Goal: Task Accomplishment & Management: Use online tool/utility

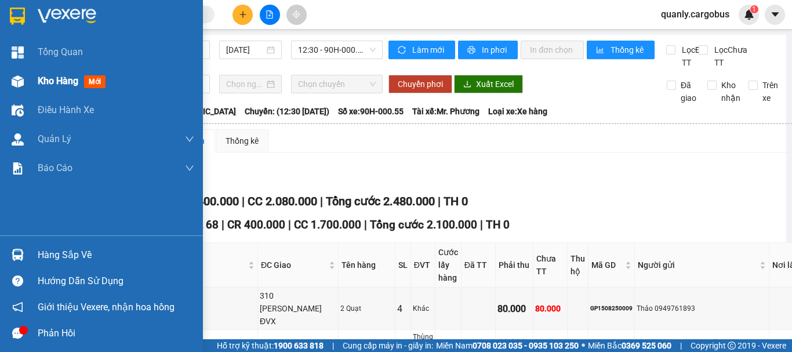
click at [16, 73] on div at bounding box center [18, 81] width 20 height 20
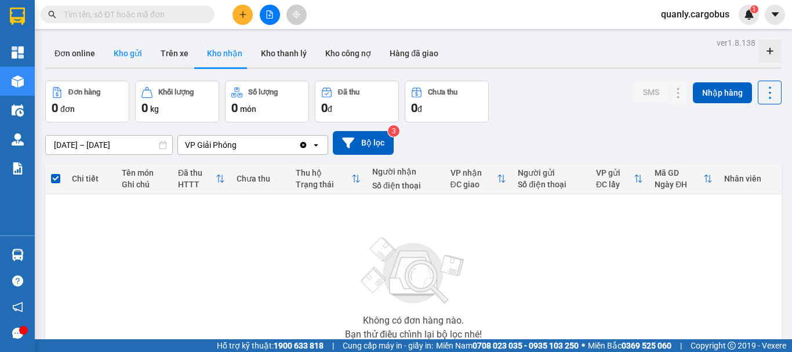
click at [122, 49] on button "Kho gửi" at bounding box center [127, 53] width 47 height 28
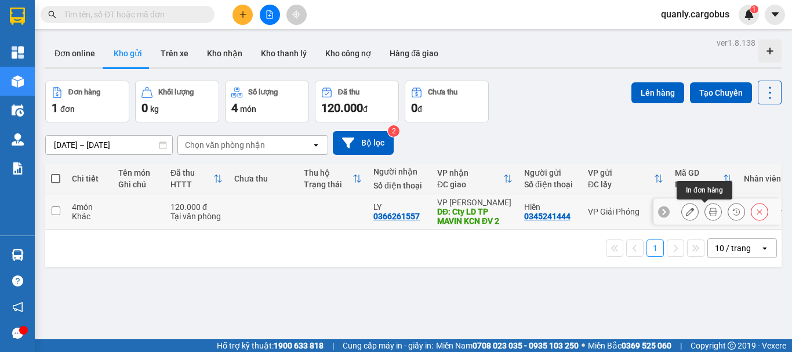
click at [709, 208] on icon at bounding box center [713, 212] width 8 height 8
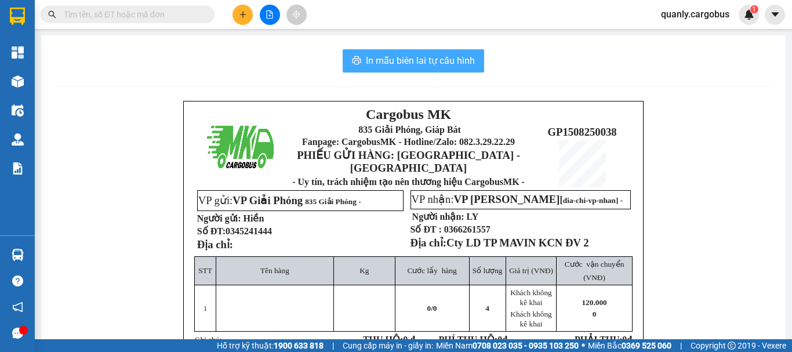
click at [419, 63] on span "In mẫu biên lai tự cấu hình" at bounding box center [420, 60] width 109 height 14
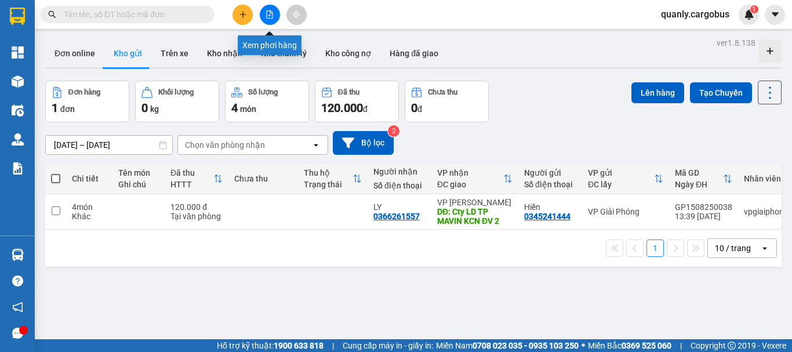
click at [273, 14] on icon "file-add" at bounding box center [270, 14] width 8 height 8
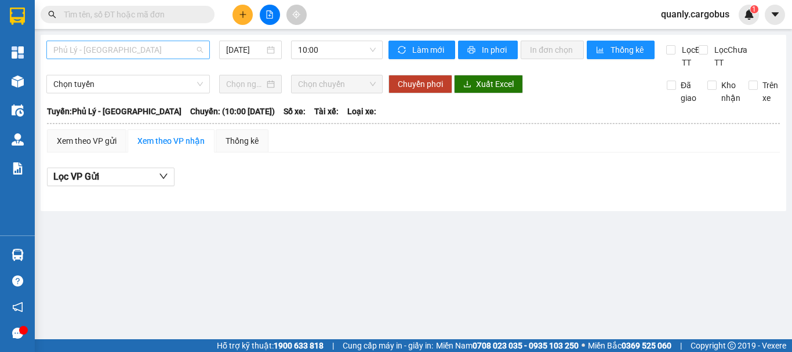
click at [116, 48] on span "Phủ Lý - [GEOGRAPHIC_DATA]" at bounding box center [128, 49] width 150 height 17
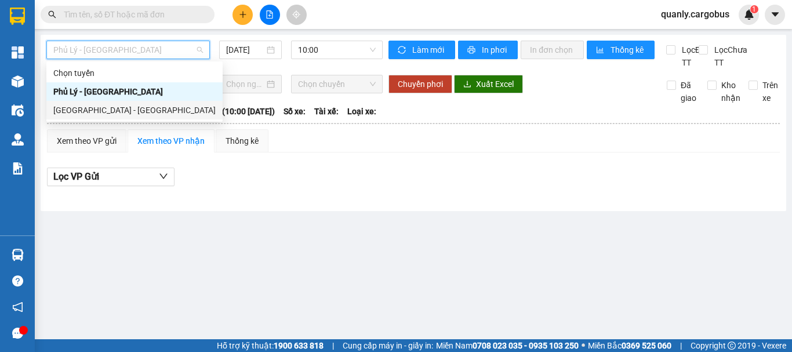
click at [96, 110] on div "[GEOGRAPHIC_DATA] - [GEOGRAPHIC_DATA]" at bounding box center [134, 110] width 162 height 13
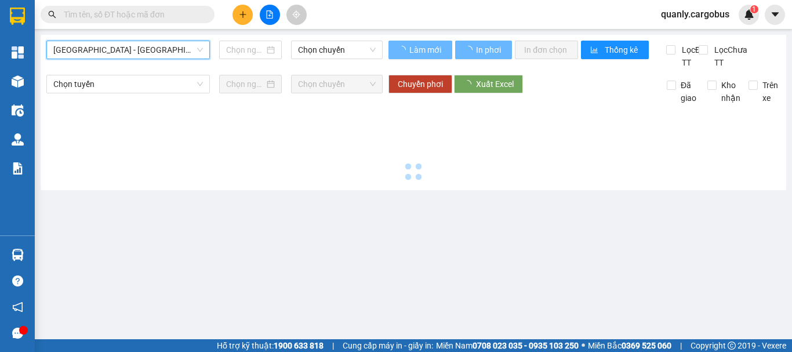
type input "[DATE]"
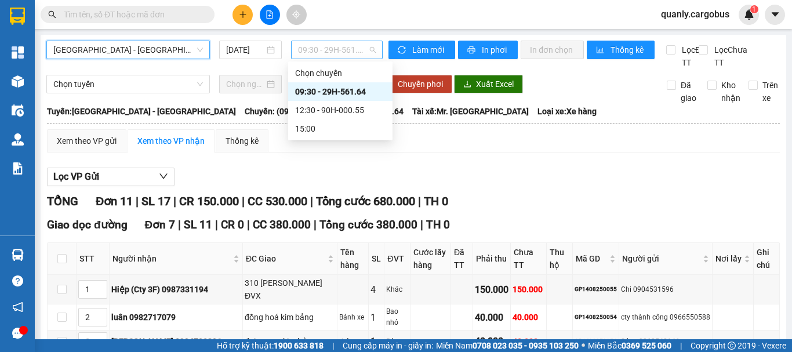
click at [328, 48] on span "09:30 - 29H-561.64" at bounding box center [337, 49] width 78 height 17
click at [347, 108] on div "12:30 - 90H-000.55" at bounding box center [340, 110] width 90 height 13
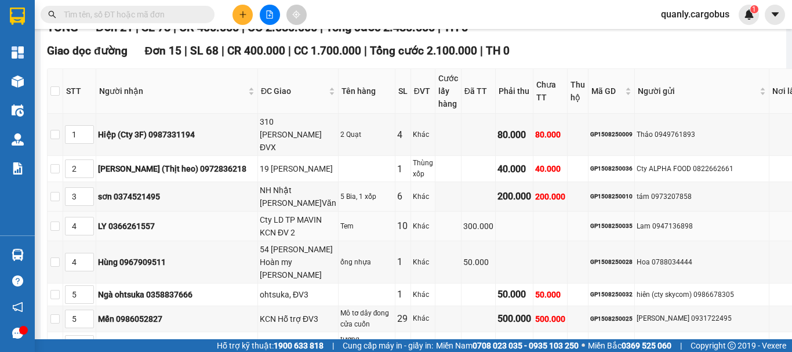
scroll to position [58, 0]
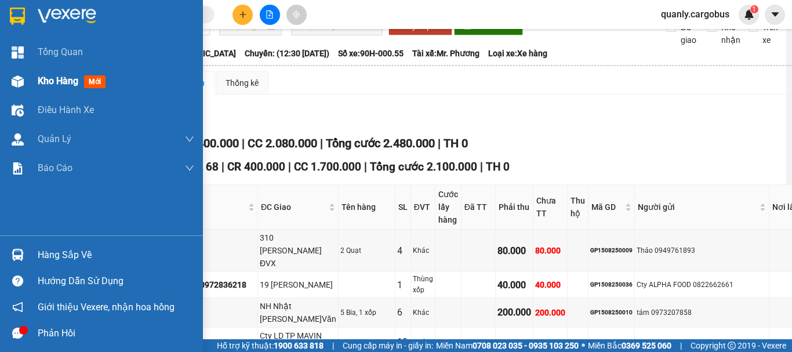
click at [17, 78] on img at bounding box center [18, 81] width 12 height 12
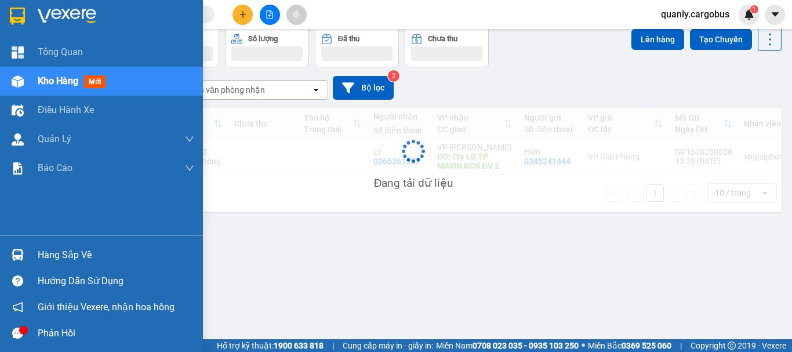
scroll to position [53, 0]
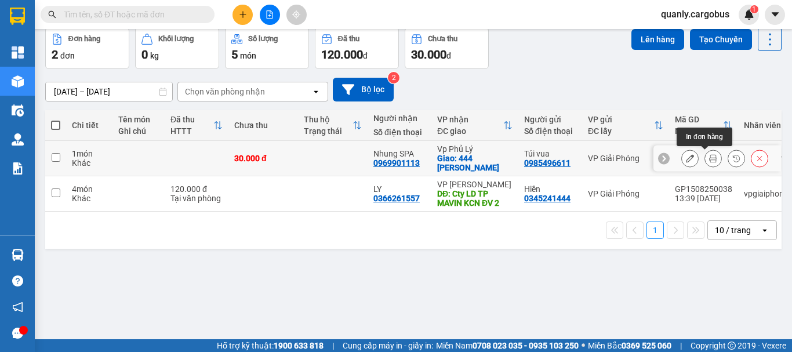
click at [709, 158] on icon at bounding box center [713, 158] width 8 height 8
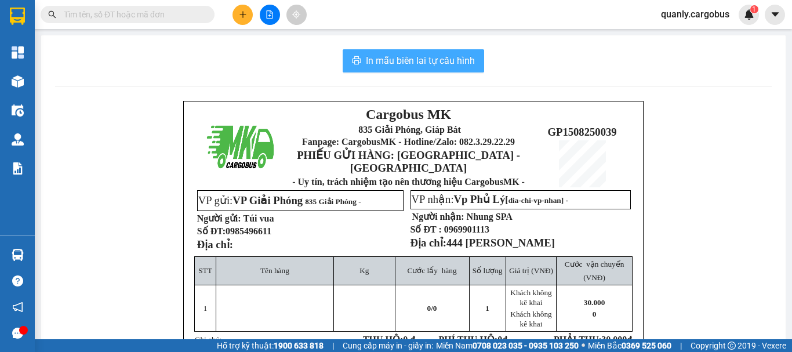
click at [404, 52] on button "In mẫu biên lai tự cấu hình" at bounding box center [414, 60] width 142 height 23
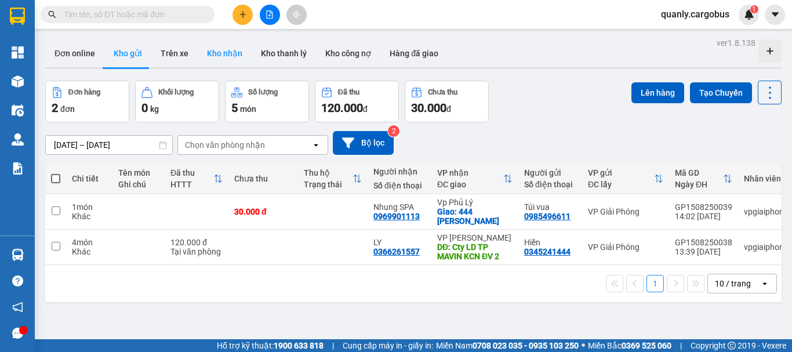
click at [231, 51] on button "Kho nhận" at bounding box center [225, 53] width 54 height 28
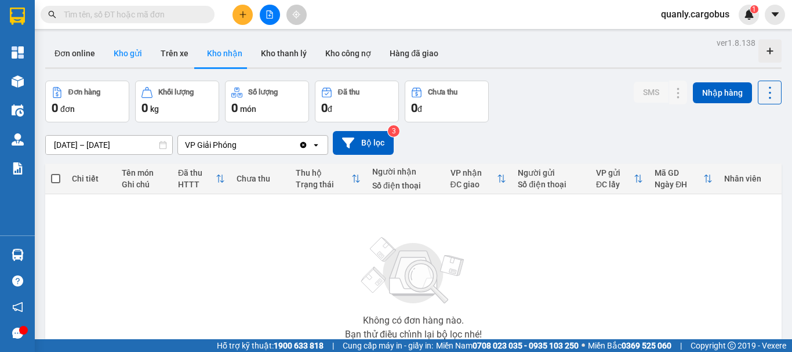
click at [131, 54] on button "Kho gửi" at bounding box center [127, 53] width 47 height 28
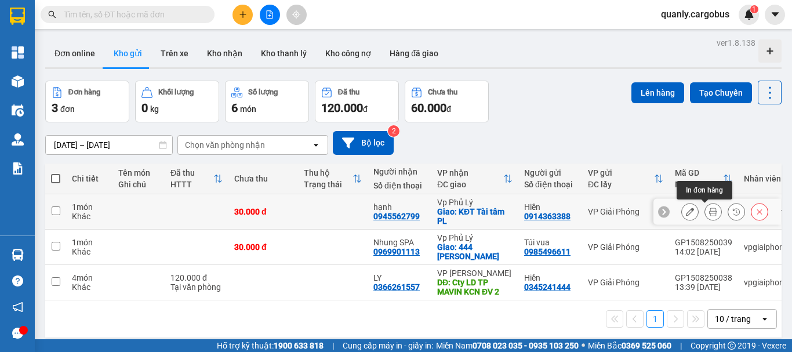
click at [709, 213] on icon at bounding box center [713, 212] width 8 height 8
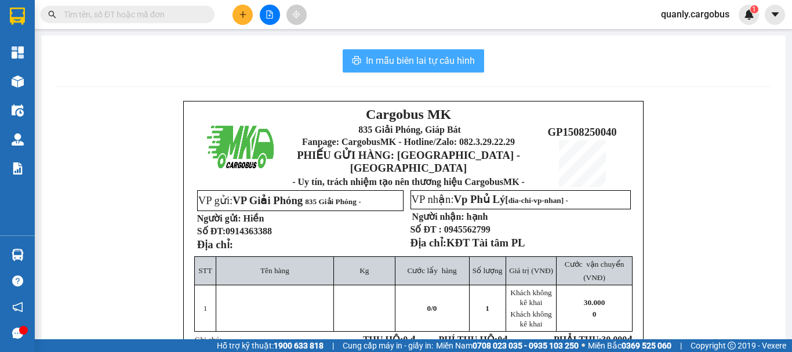
click at [434, 66] on span "In mẫu biên lai tự cấu hình" at bounding box center [420, 60] width 109 height 14
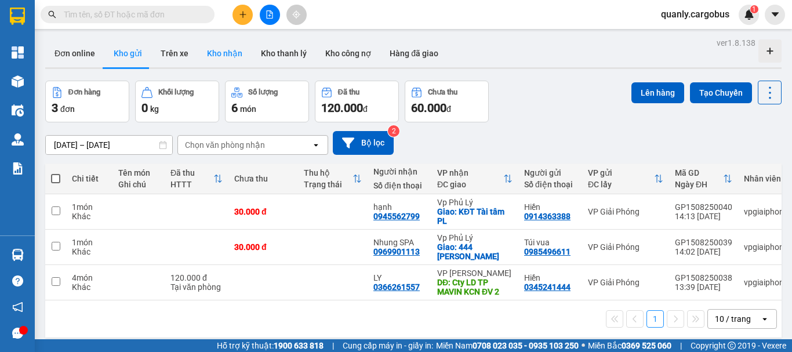
click at [215, 48] on button "Kho nhận" at bounding box center [225, 53] width 54 height 28
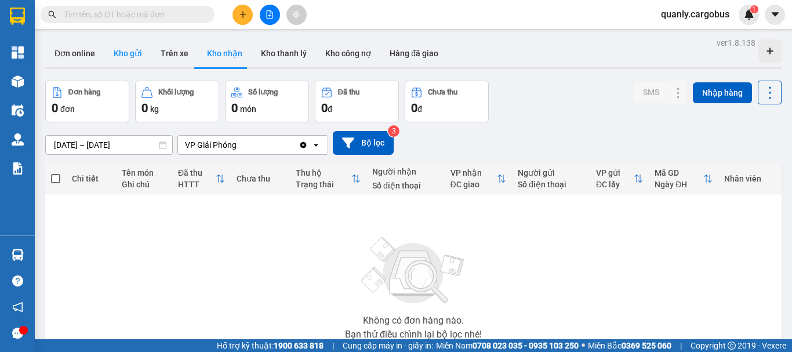
drag, startPoint x: 119, startPoint y: 51, endPoint x: 138, endPoint y: 52, distance: 19.1
click at [124, 52] on button "Kho gửi" at bounding box center [127, 53] width 47 height 28
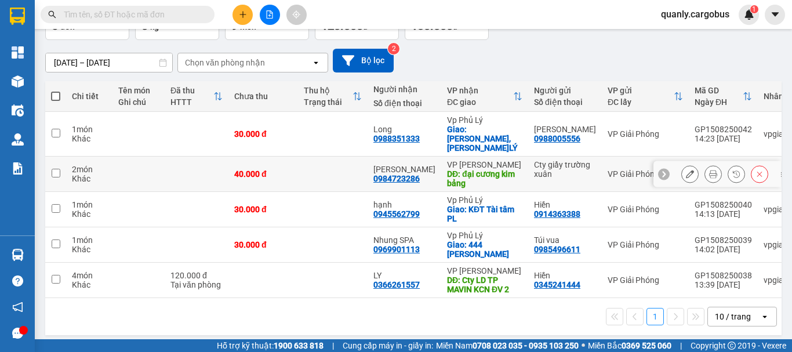
scroll to position [84, 0]
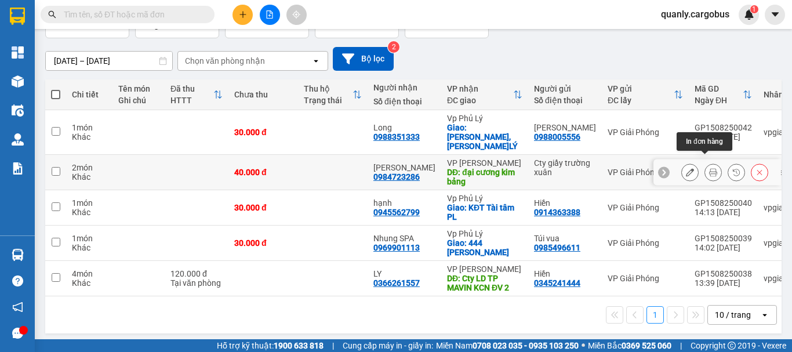
click at [709, 168] on icon at bounding box center [713, 172] width 8 height 8
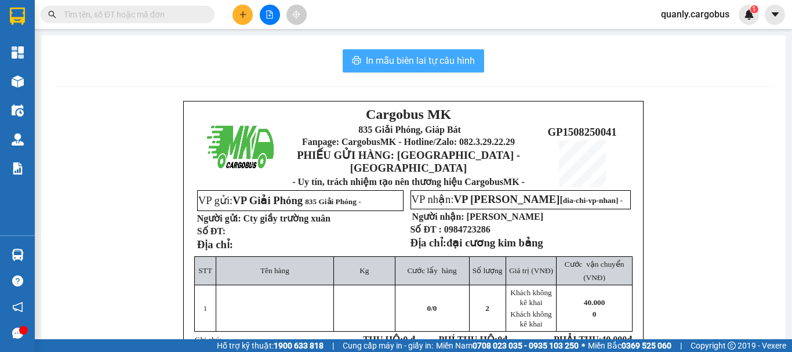
click at [448, 57] on span "In mẫu biên lai tự cấu hình" at bounding box center [420, 60] width 109 height 14
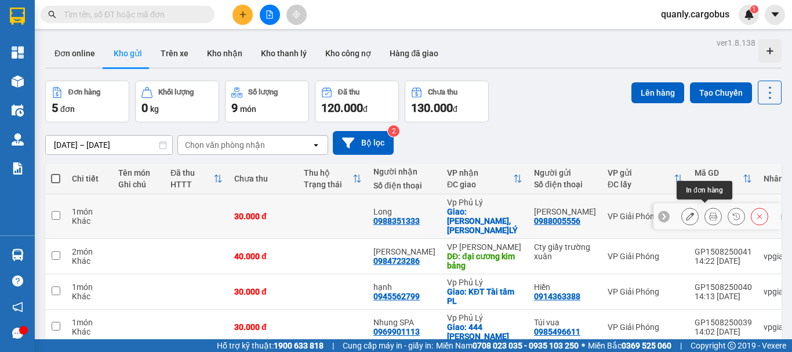
click at [709, 212] on icon at bounding box center [713, 216] width 8 height 8
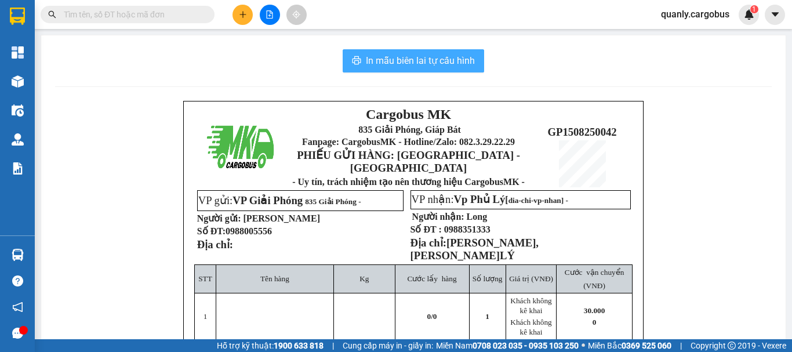
click at [437, 56] on span "In mẫu biên lai tự cấu hình" at bounding box center [420, 60] width 109 height 14
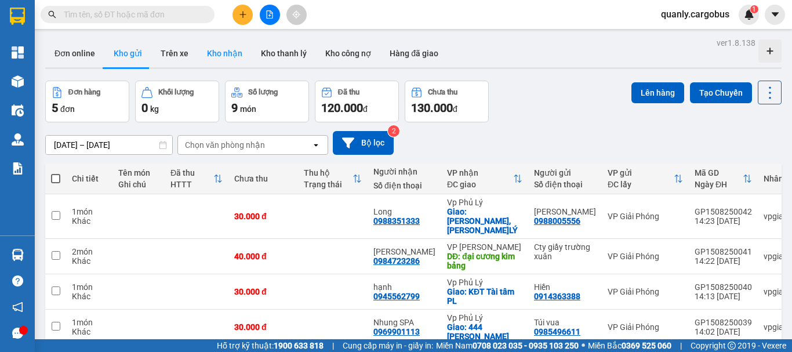
click at [219, 56] on button "Kho nhận" at bounding box center [225, 53] width 54 height 28
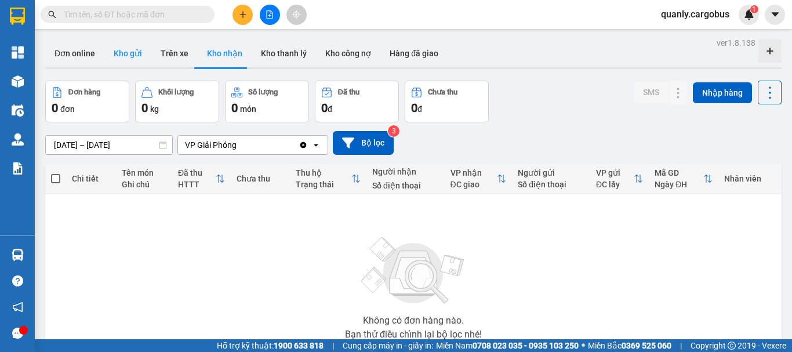
click at [122, 55] on button "Kho gửi" at bounding box center [127, 53] width 47 height 28
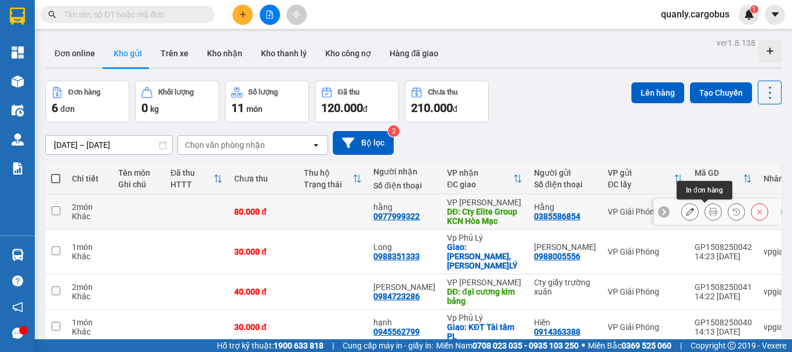
click at [709, 212] on icon at bounding box center [713, 212] width 8 height 8
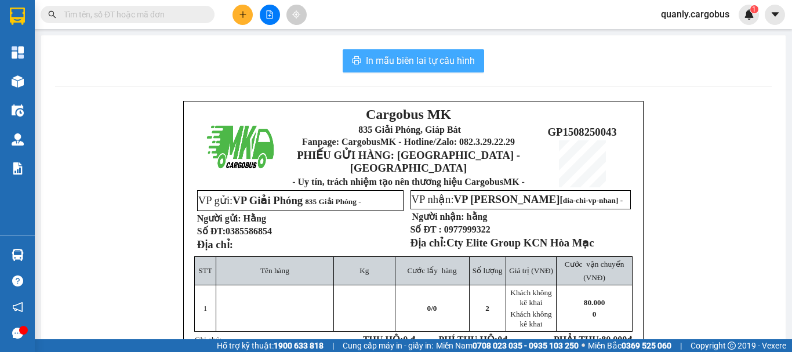
click at [424, 63] on span "In mẫu biên lai tự cấu hình" at bounding box center [420, 60] width 109 height 14
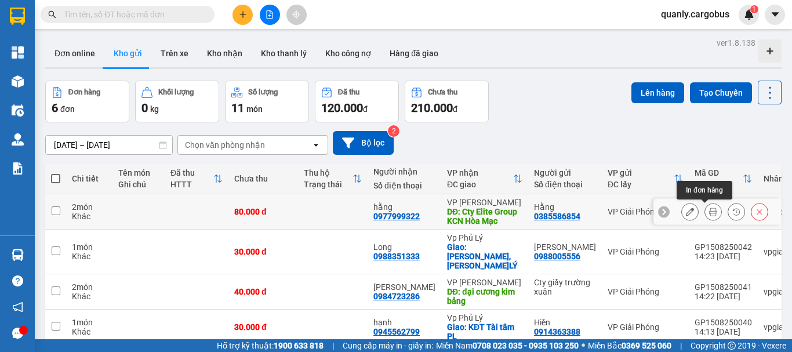
click at [709, 209] on icon at bounding box center [713, 212] width 8 height 8
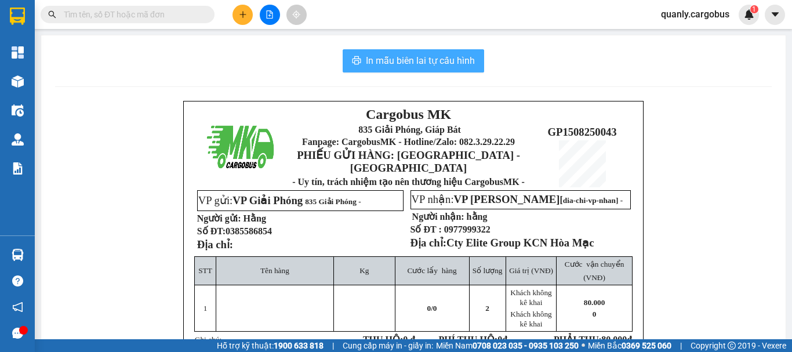
click at [397, 59] on span "In mẫu biên lai tự cấu hình" at bounding box center [420, 60] width 109 height 14
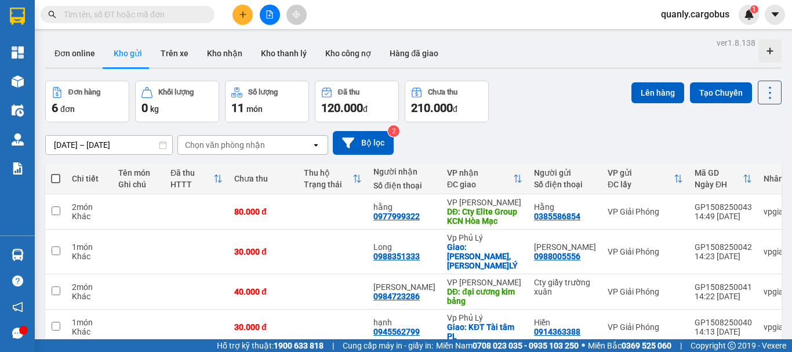
scroll to position [152, 0]
click at [219, 54] on button "Kho nhận" at bounding box center [225, 53] width 54 height 28
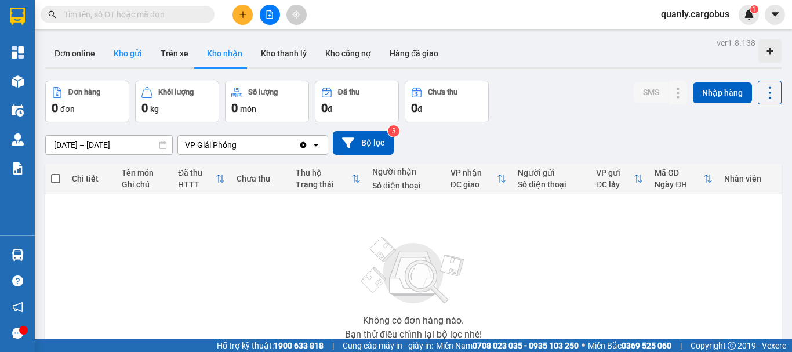
click at [126, 55] on button "Kho gửi" at bounding box center [127, 53] width 47 height 28
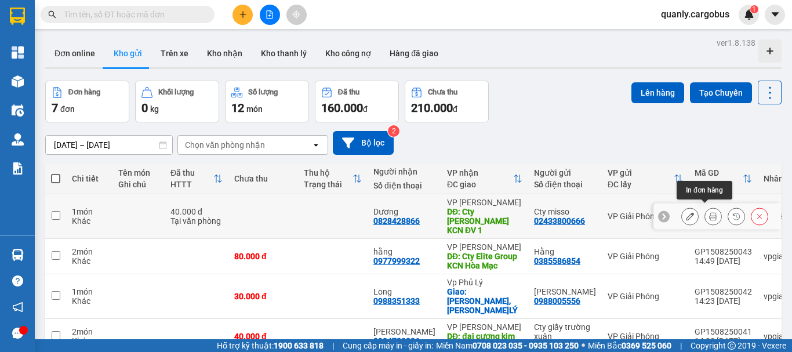
click at [707, 218] on button at bounding box center [713, 216] width 16 height 20
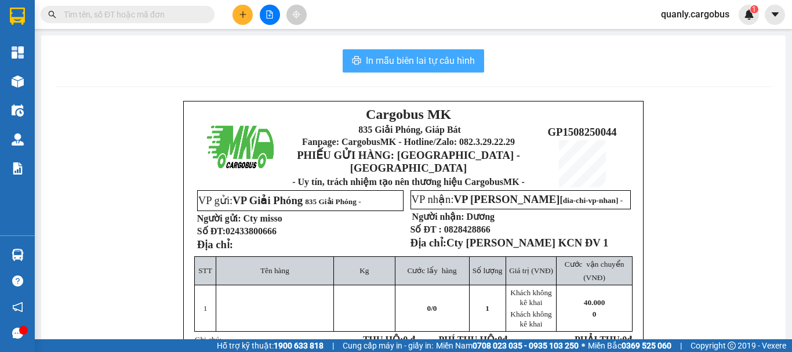
click at [437, 61] on span "In mẫu biên lai tự cấu hình" at bounding box center [420, 60] width 109 height 14
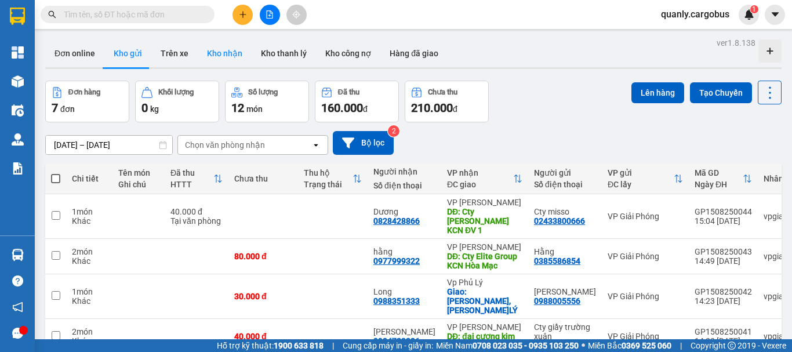
click at [231, 53] on button "Kho nhận" at bounding box center [225, 53] width 54 height 28
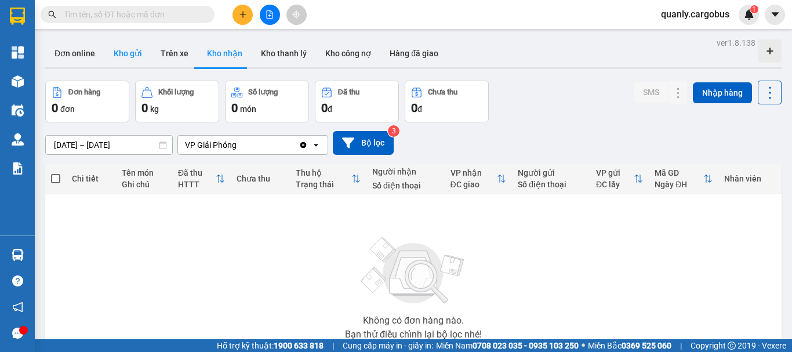
click at [124, 52] on button "Kho gửi" at bounding box center [127, 53] width 47 height 28
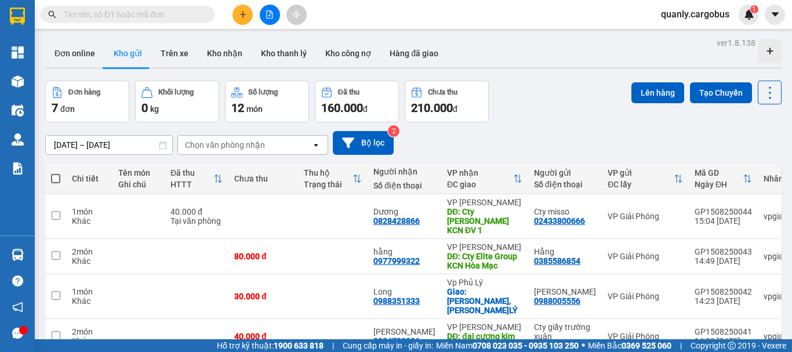
click at [54, 176] on span at bounding box center [55, 178] width 9 height 9
click at [56, 173] on input "checkbox" at bounding box center [56, 173] width 0 height 0
checkbox input "true"
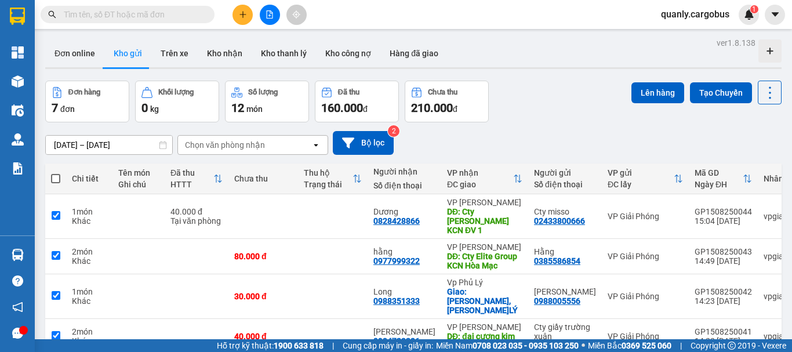
checkbox input "true"
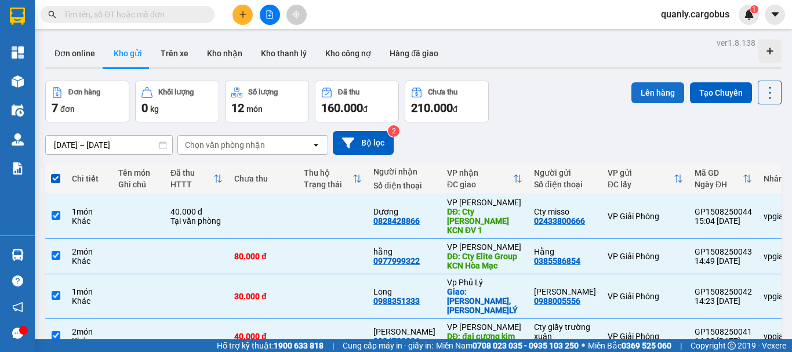
click at [653, 96] on button "Lên hàng" at bounding box center [658, 92] width 53 height 21
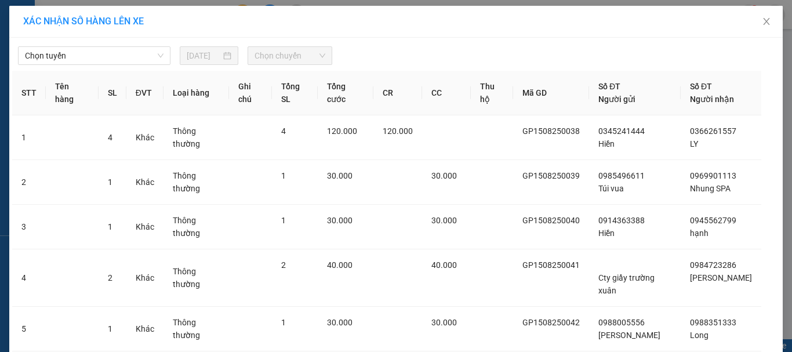
drag, startPoint x: 106, startPoint y: 52, endPoint x: 108, endPoint y: 66, distance: 13.5
click at [107, 53] on span "Chọn tuyến" at bounding box center [94, 55] width 139 height 17
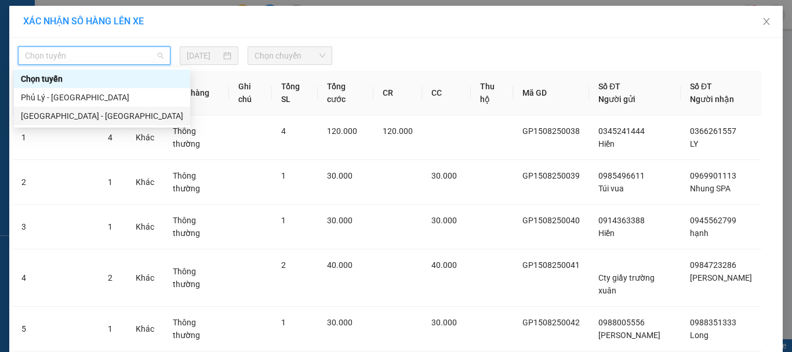
click at [68, 115] on div "[GEOGRAPHIC_DATA] - [GEOGRAPHIC_DATA]" at bounding box center [102, 116] width 162 height 13
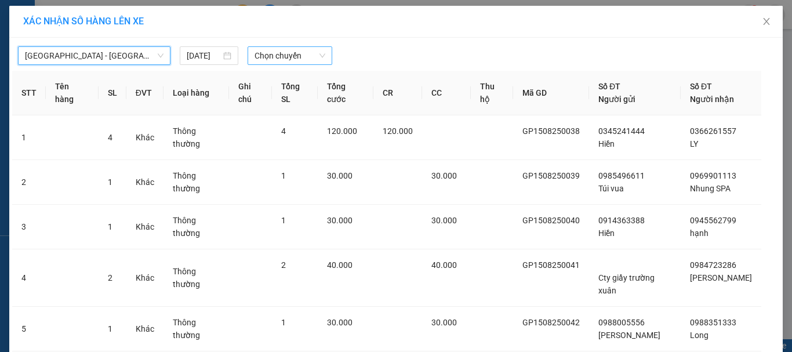
click at [305, 58] on span "Chọn chuyến" at bounding box center [290, 55] width 71 height 17
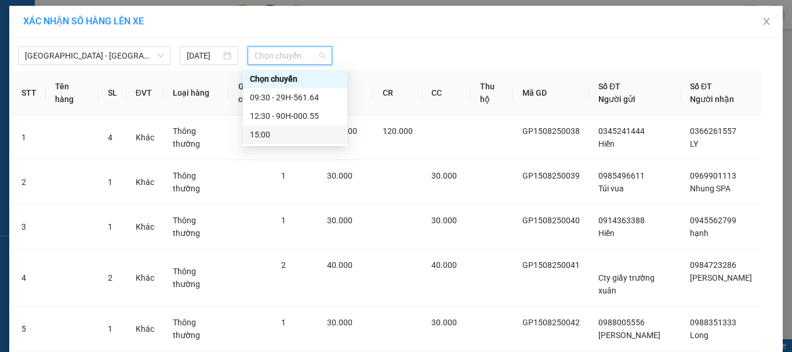
click at [257, 131] on div "15:00" at bounding box center [295, 134] width 90 height 13
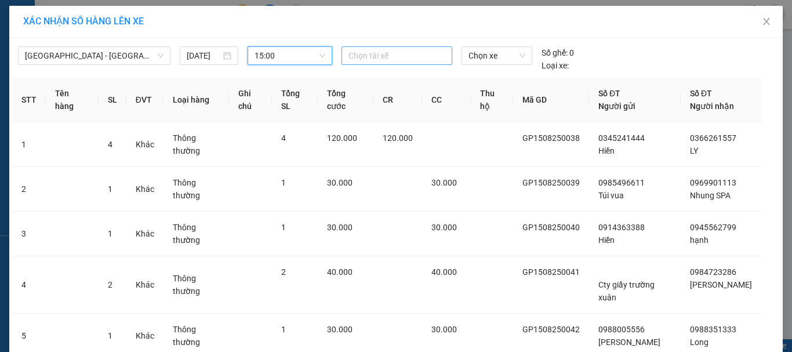
click at [370, 55] on div at bounding box center [397, 56] width 106 height 14
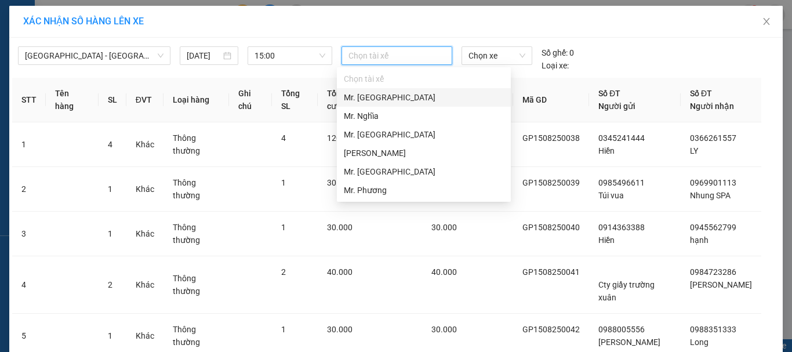
click at [365, 97] on div "Mr. [GEOGRAPHIC_DATA]" at bounding box center [424, 97] width 160 height 13
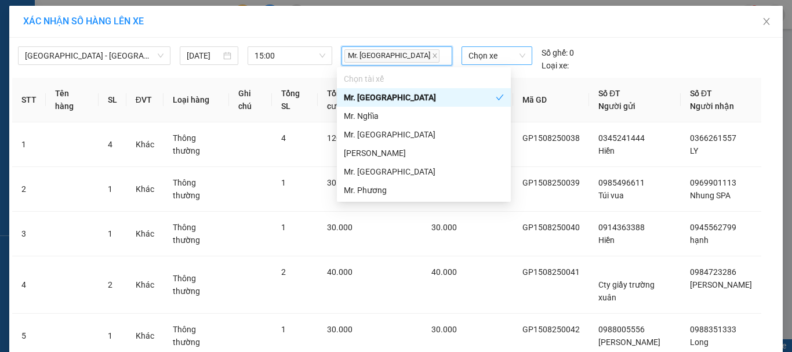
click at [498, 55] on span "Chọn xe" at bounding box center [497, 55] width 57 height 17
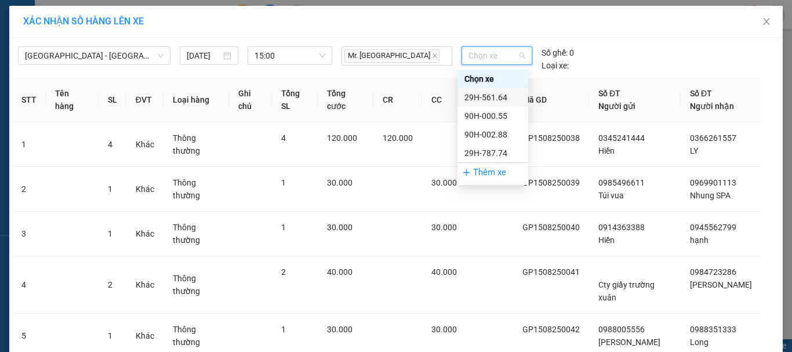
click at [489, 96] on div "29H-561.64" at bounding box center [493, 97] width 57 height 13
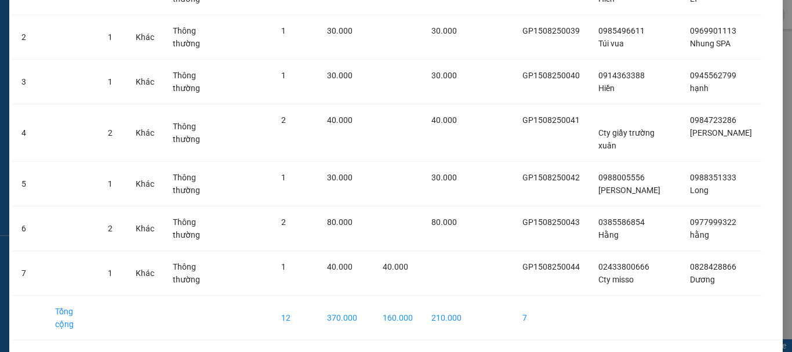
scroll to position [161, 0]
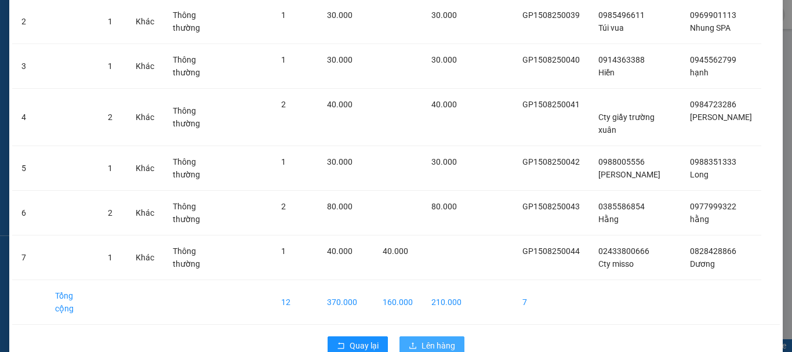
click at [426, 339] on span "Lên hàng" at bounding box center [439, 345] width 34 height 13
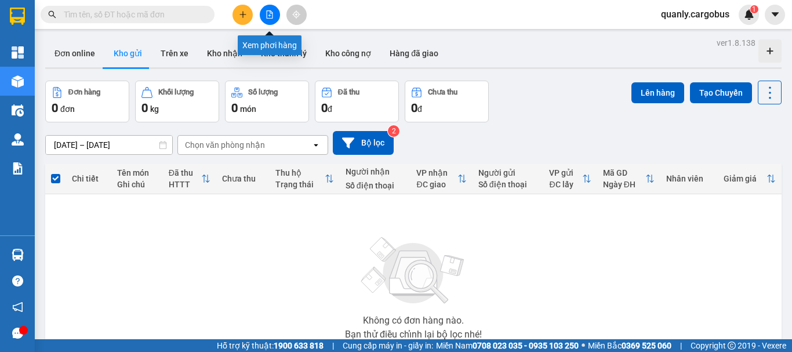
click at [267, 10] on button at bounding box center [270, 15] width 20 height 20
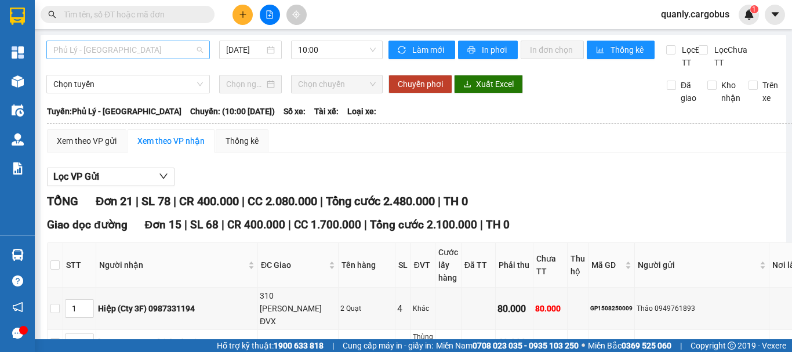
click at [121, 46] on span "Phủ Lý - [GEOGRAPHIC_DATA]" at bounding box center [128, 49] width 150 height 17
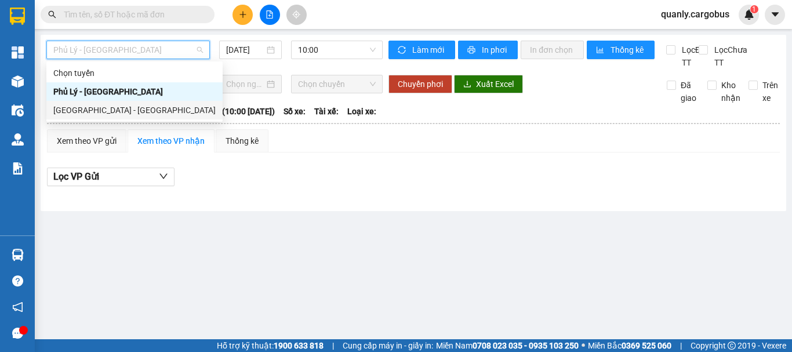
click at [79, 113] on div "[GEOGRAPHIC_DATA] - [GEOGRAPHIC_DATA]" at bounding box center [134, 110] width 162 height 13
type input "[DATE]"
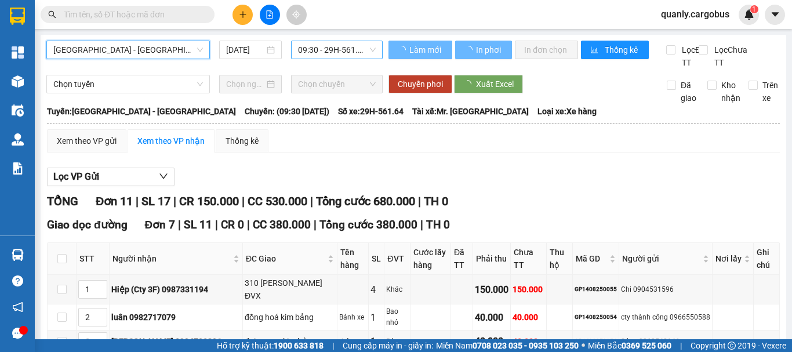
click at [326, 45] on span "09:30 - 29H-561.64" at bounding box center [337, 49] width 78 height 17
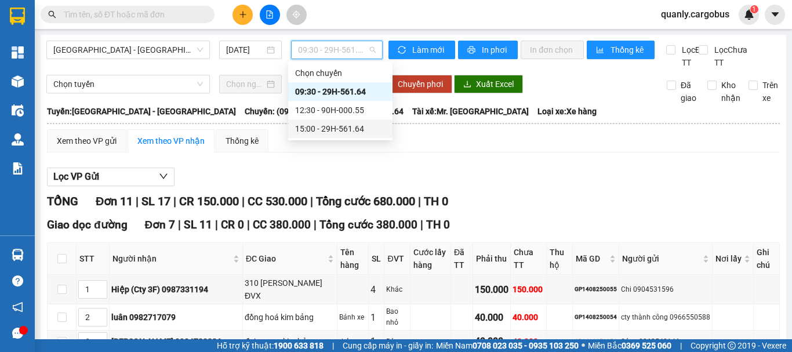
click at [342, 128] on div "15:00 - 29H-561.64" at bounding box center [340, 128] width 90 height 13
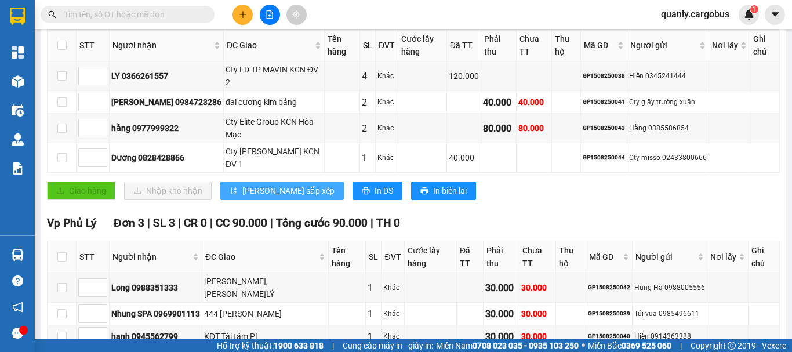
scroll to position [232, 0]
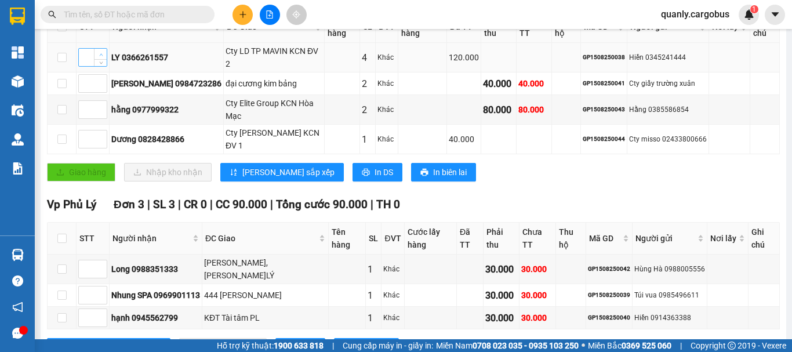
type input "1"
click at [101, 51] on span "up" at bounding box center [100, 54] width 7 height 7
click at [103, 130] on span "Increase Value" at bounding box center [100, 135] width 13 height 10
type input "2"
click at [103, 130] on span "Increase Value" at bounding box center [100, 135] width 13 height 10
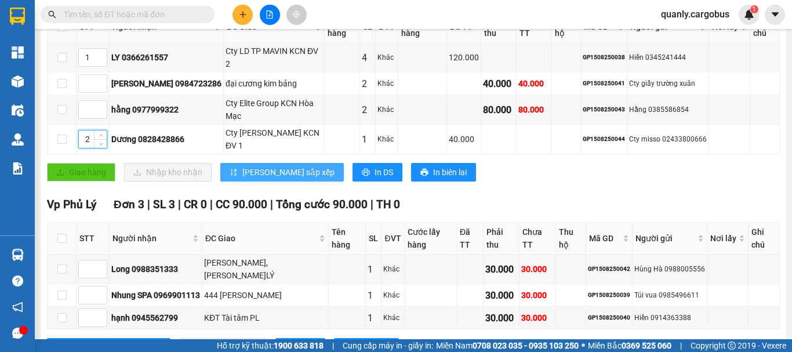
click at [273, 166] on span "[PERSON_NAME] sắp xếp" at bounding box center [288, 172] width 92 height 13
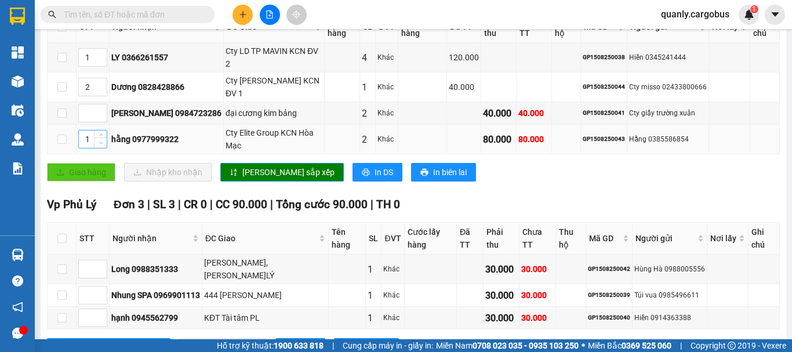
click at [103, 140] on span "down" at bounding box center [100, 143] width 7 height 7
click at [103, 133] on span "up" at bounding box center [100, 136] width 7 height 7
type input "3"
click at [103, 133] on span "up" at bounding box center [100, 136] width 7 height 7
click at [252, 166] on span "[PERSON_NAME] sắp xếp" at bounding box center [288, 172] width 92 height 13
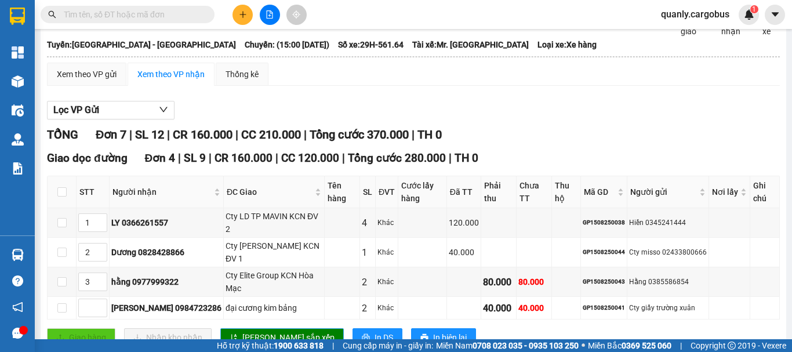
scroll to position [0, 0]
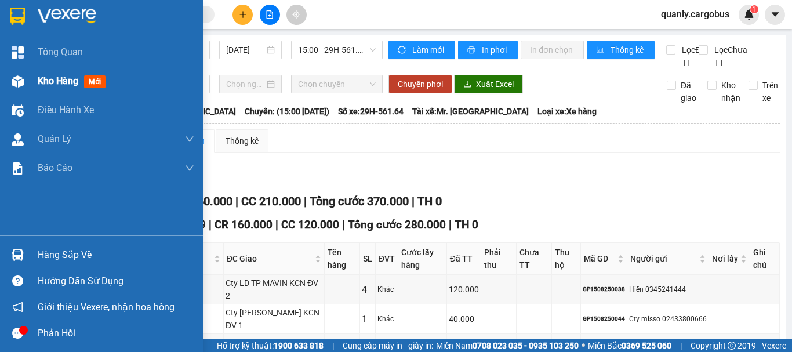
click at [19, 79] on img at bounding box center [18, 81] width 12 height 12
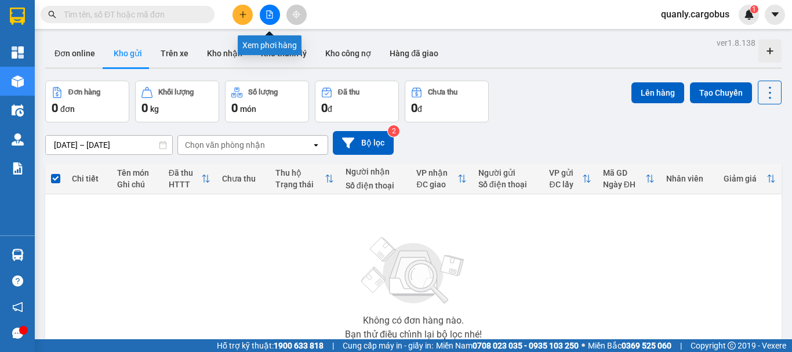
click at [271, 13] on icon "file-add" at bounding box center [270, 14] width 6 height 8
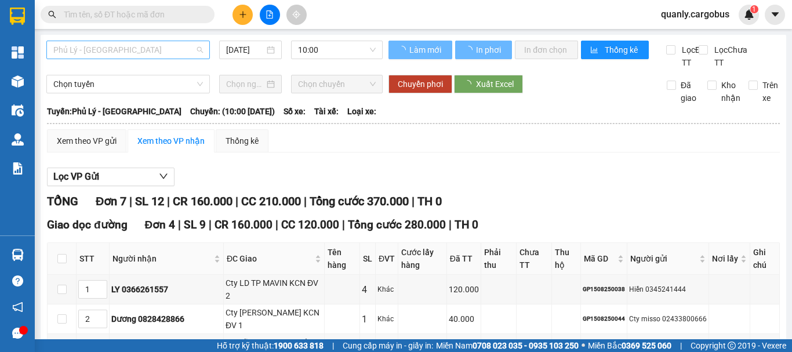
click at [104, 48] on span "Phủ Lý - [GEOGRAPHIC_DATA]" at bounding box center [128, 49] width 150 height 17
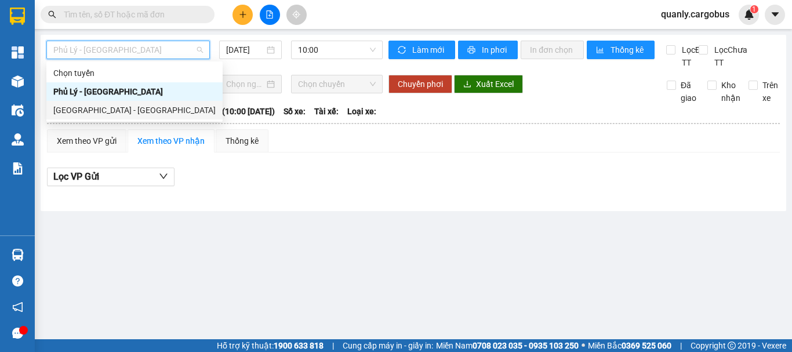
click at [82, 110] on div "[GEOGRAPHIC_DATA] - [GEOGRAPHIC_DATA]" at bounding box center [134, 110] width 162 height 13
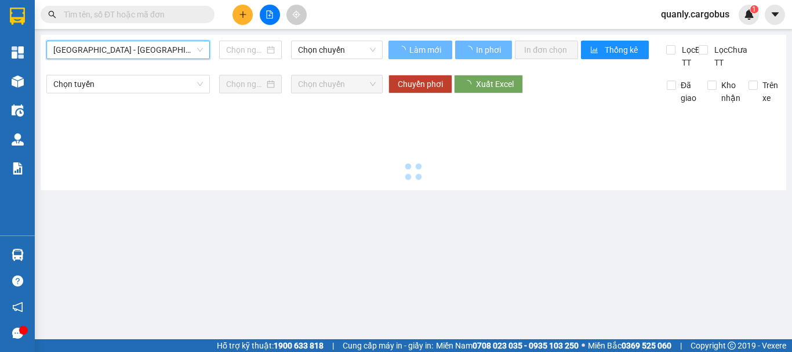
type input "[DATE]"
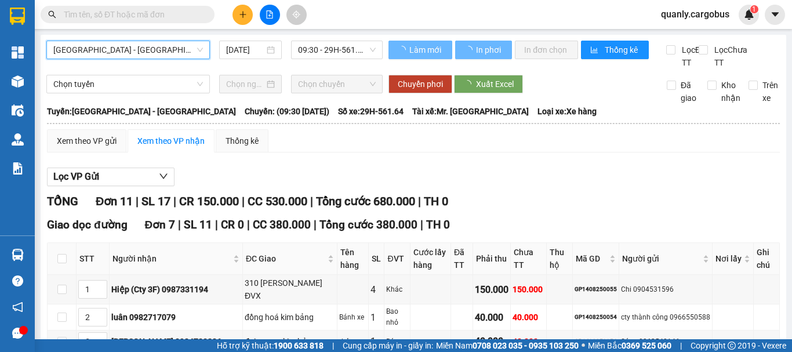
click at [312, 53] on span "09:30 - 29H-561.64" at bounding box center [337, 49] width 78 height 17
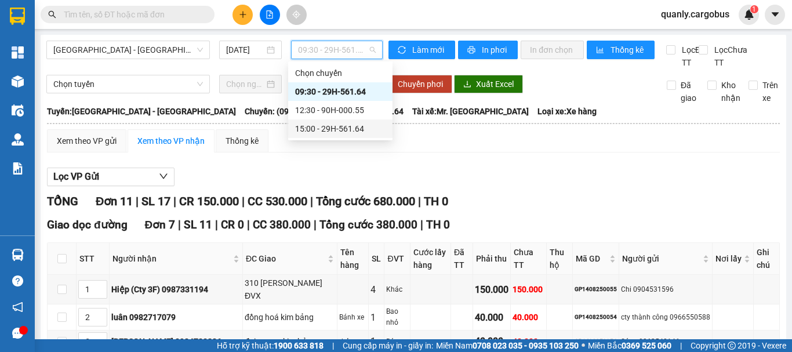
click at [325, 129] on div "15:00 - 29H-561.64" at bounding box center [340, 128] width 90 height 13
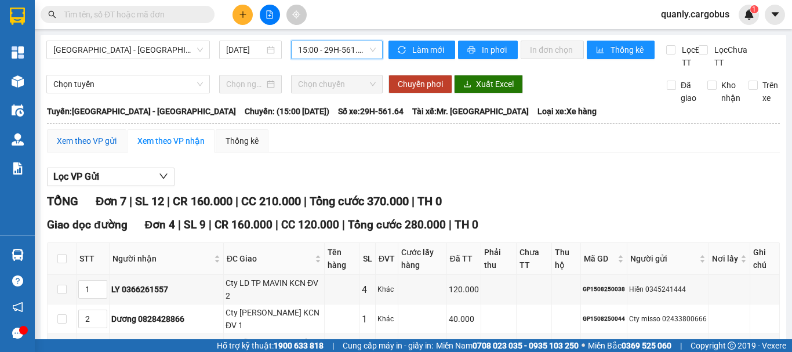
click at [103, 147] on div "Xem theo VP gửi" at bounding box center [87, 141] width 60 height 13
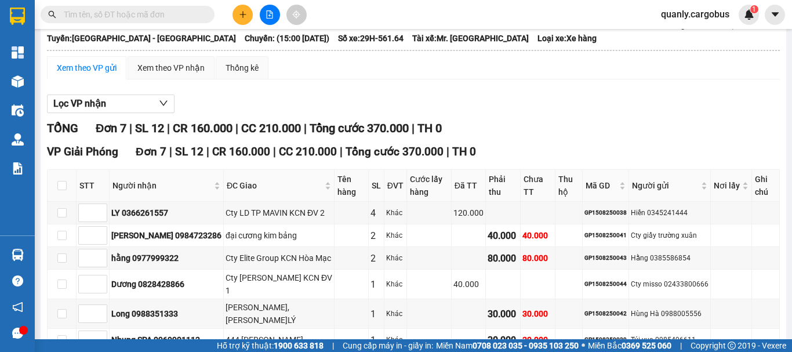
scroll to position [174, 0]
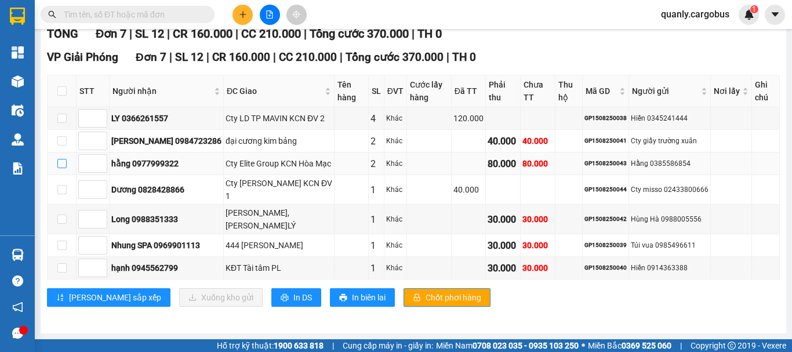
click at [63, 168] on input "checkbox" at bounding box center [61, 163] width 9 height 9
checkbox input "true"
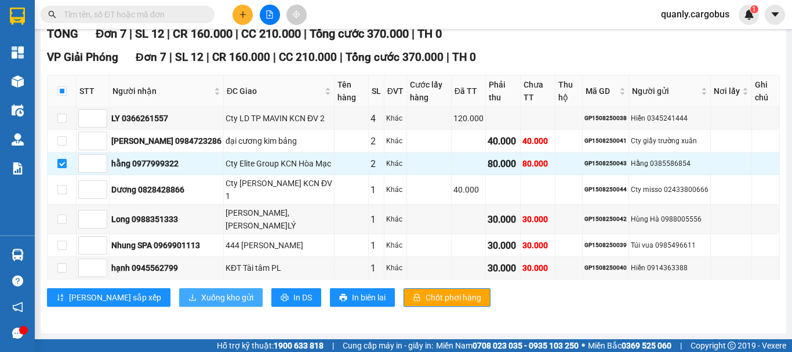
click at [201, 304] on span "Xuống kho gửi" at bounding box center [227, 297] width 52 height 13
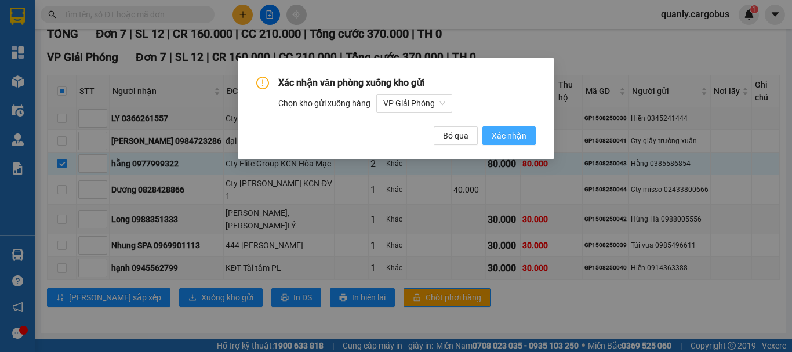
click at [518, 140] on span "Xác nhận" at bounding box center [509, 135] width 35 height 13
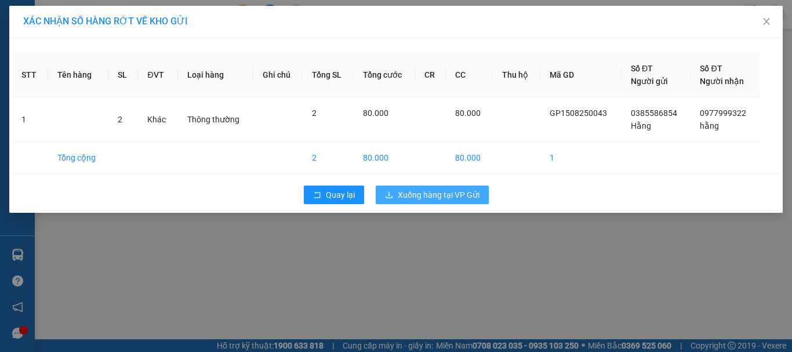
click at [442, 193] on span "Xuống hàng tại VP Gửi" at bounding box center [439, 194] width 82 height 13
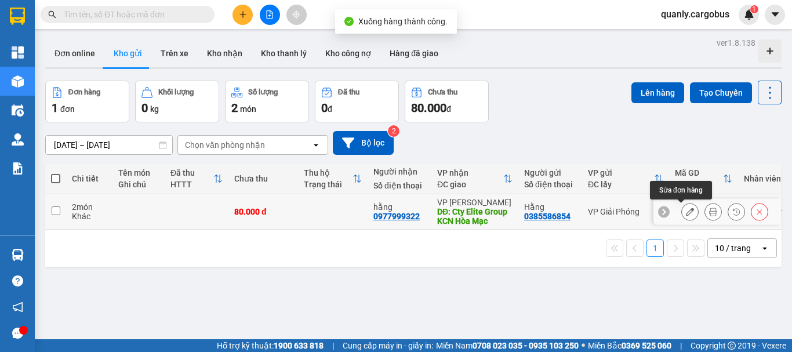
click at [686, 209] on icon at bounding box center [690, 212] width 8 height 8
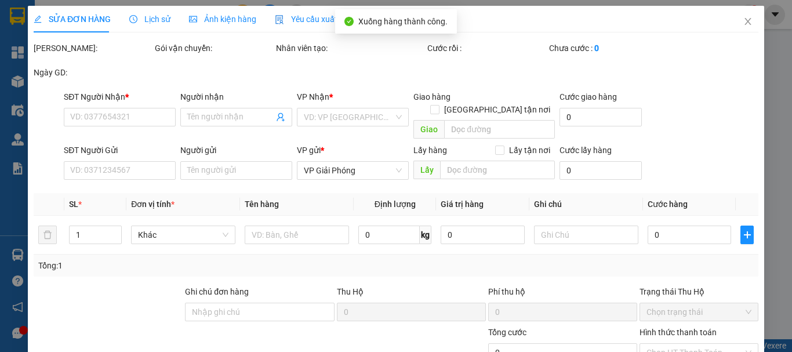
type input "0977999322"
type input "hằng"
type input "Cty Elite Group KCN Hòa Mạc"
type input "0385586854"
type input "Hằng"
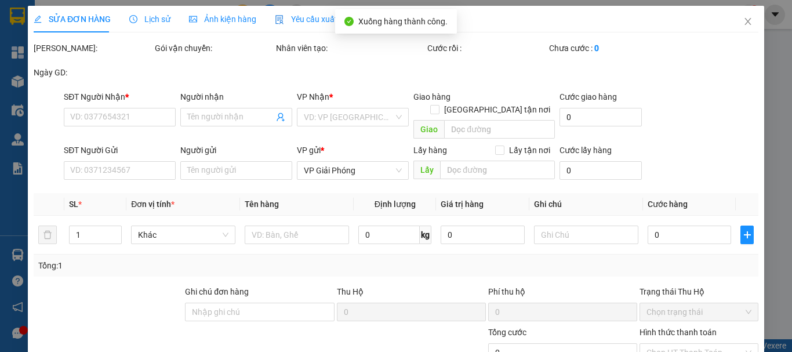
type input "80.000"
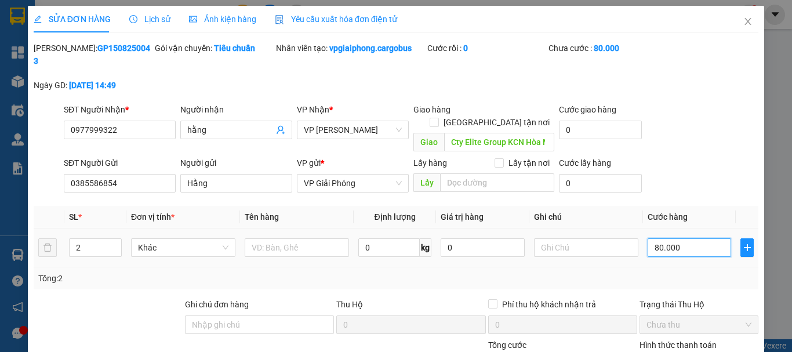
click at [656, 238] on input "80.000" at bounding box center [690, 247] width 84 height 19
click at [652, 238] on input "80.000" at bounding box center [690, 247] width 84 height 19
click at [651, 238] on input "80.000" at bounding box center [690, 247] width 84 height 19
type input "0"
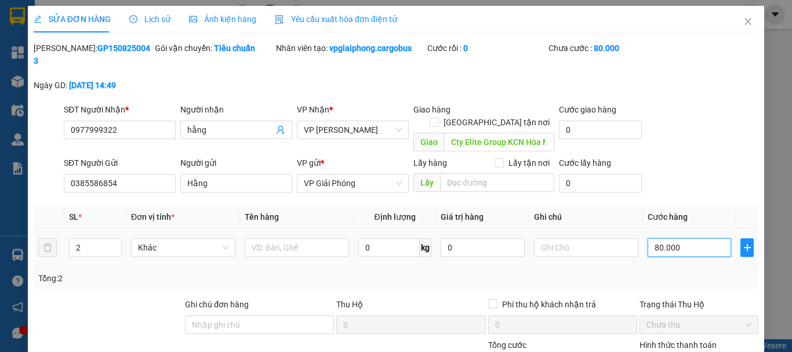
type input "0.000"
type input "70.000"
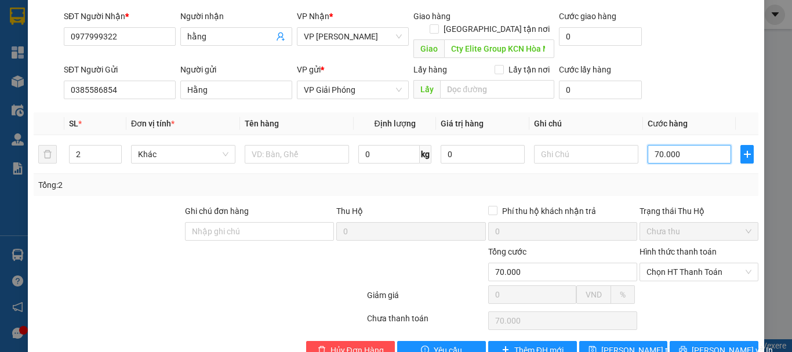
scroll to position [98, 0]
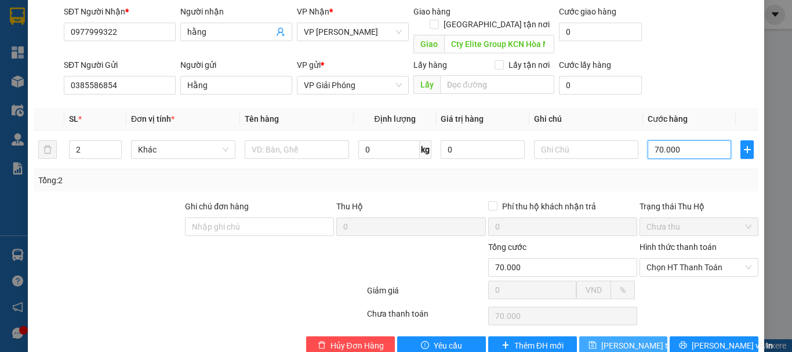
type input "70.000"
click at [601, 339] on span "[PERSON_NAME] thay đổi" at bounding box center [647, 345] width 93 height 13
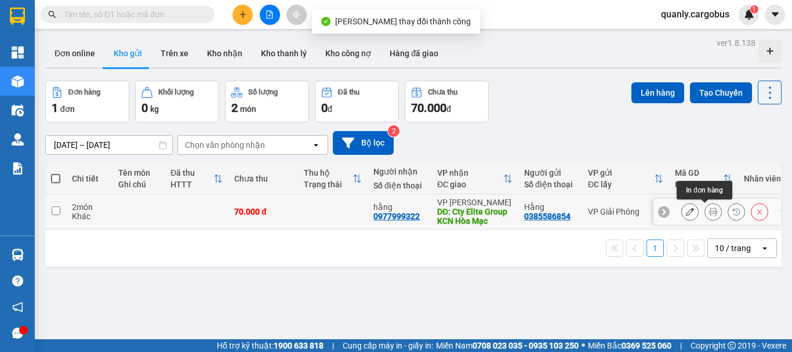
click at [709, 212] on icon at bounding box center [713, 212] width 8 height 8
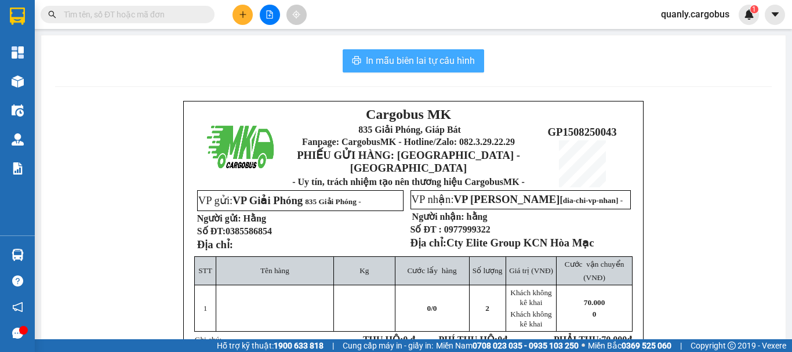
click at [390, 57] on span "In mẫu biên lai tự cấu hình" at bounding box center [420, 60] width 109 height 14
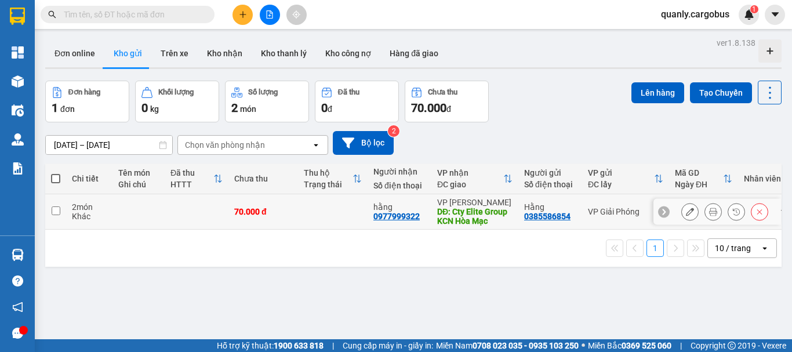
click at [53, 208] on input "checkbox" at bounding box center [56, 210] width 9 height 9
checkbox input "true"
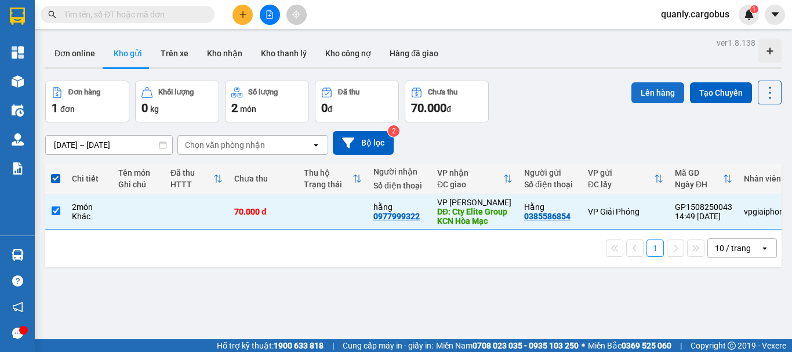
click at [644, 89] on button "Lên hàng" at bounding box center [658, 92] width 53 height 21
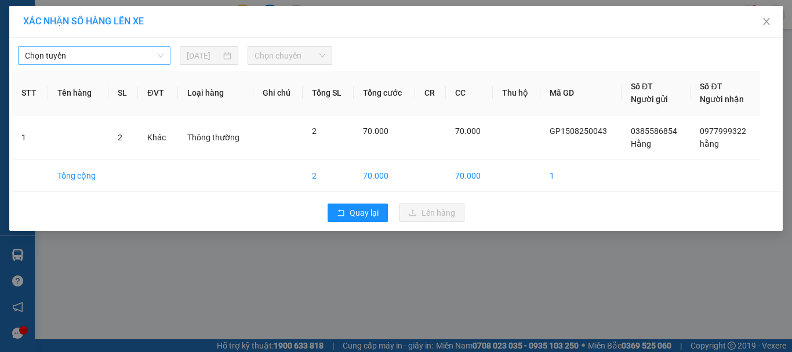
click at [89, 52] on span "Chọn tuyến" at bounding box center [94, 55] width 139 height 17
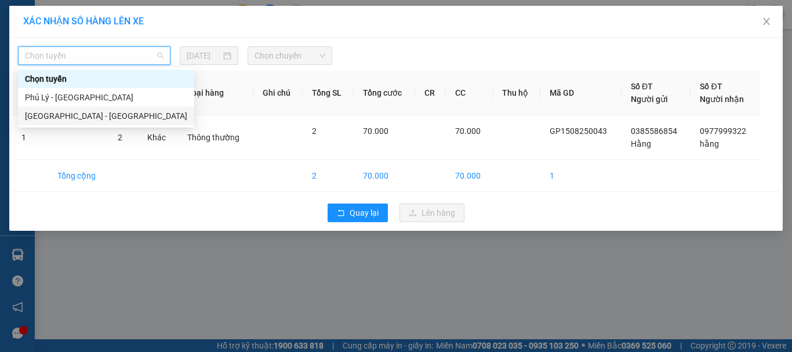
drag, startPoint x: 41, startPoint y: 112, endPoint x: 151, endPoint y: 84, distance: 113.1
click at [42, 112] on div "[GEOGRAPHIC_DATA] - [GEOGRAPHIC_DATA]" at bounding box center [106, 116] width 162 height 13
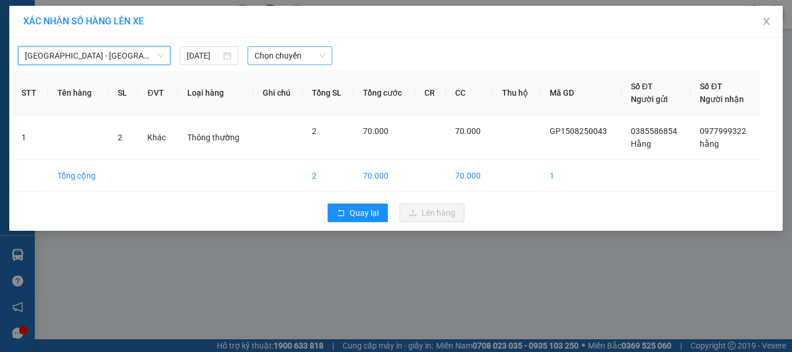
click at [260, 51] on span "Chọn chuyến" at bounding box center [290, 55] width 71 height 17
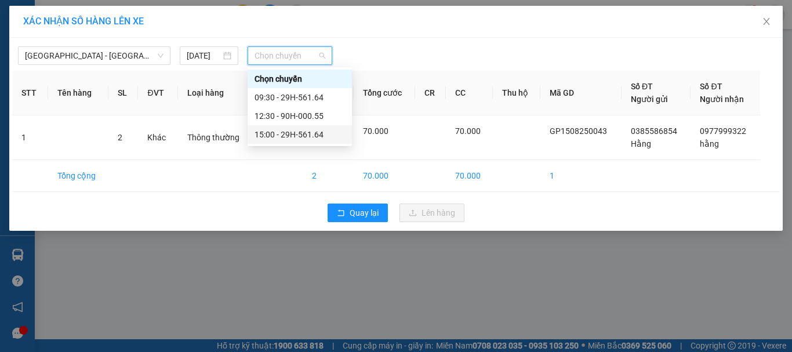
click at [286, 135] on div "15:00 - 29H-561.64" at bounding box center [300, 134] width 90 height 13
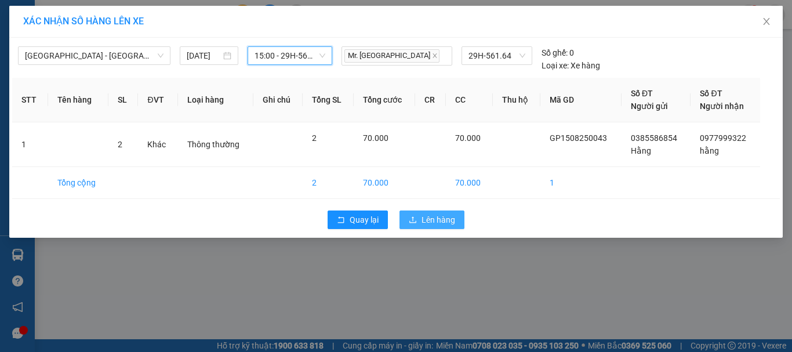
click at [429, 212] on button "Lên hàng" at bounding box center [432, 220] width 65 height 19
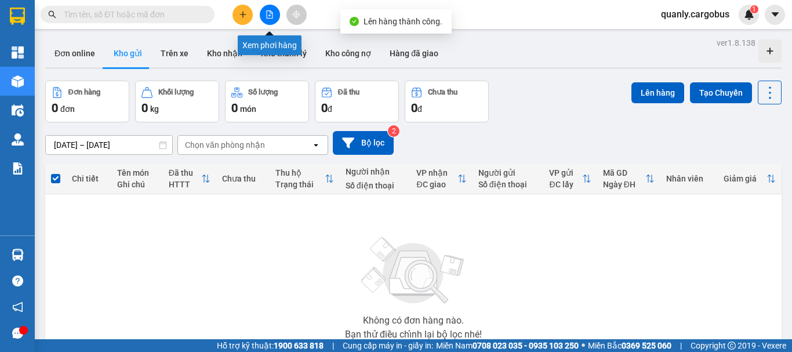
click at [268, 12] on icon "file-add" at bounding box center [270, 14] width 8 height 8
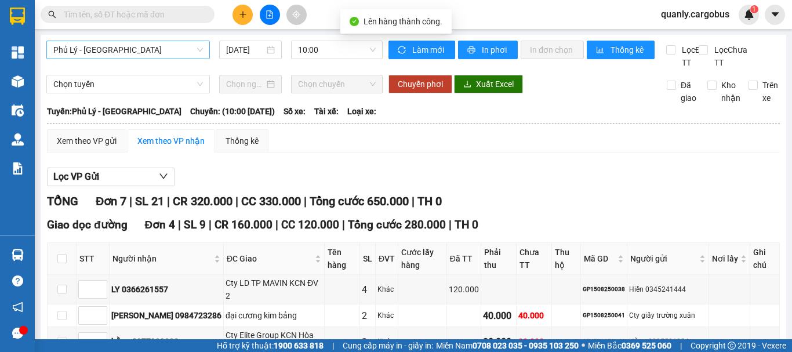
click at [111, 53] on span "Phủ Lý - [GEOGRAPHIC_DATA]" at bounding box center [128, 49] width 150 height 17
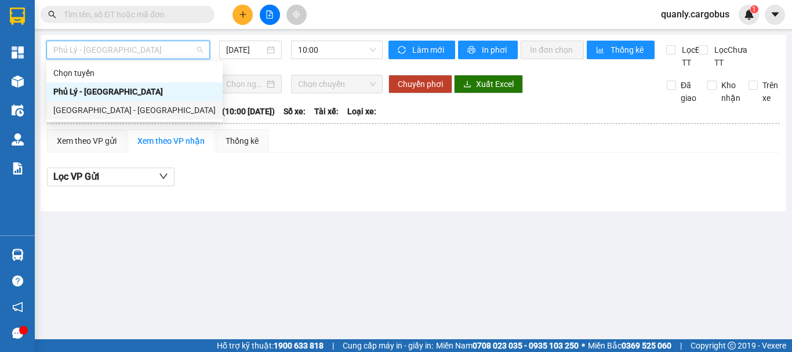
drag, startPoint x: 79, startPoint y: 106, endPoint x: 187, endPoint y: 78, distance: 111.4
click at [82, 106] on div "[GEOGRAPHIC_DATA] - [GEOGRAPHIC_DATA]" at bounding box center [134, 110] width 162 height 13
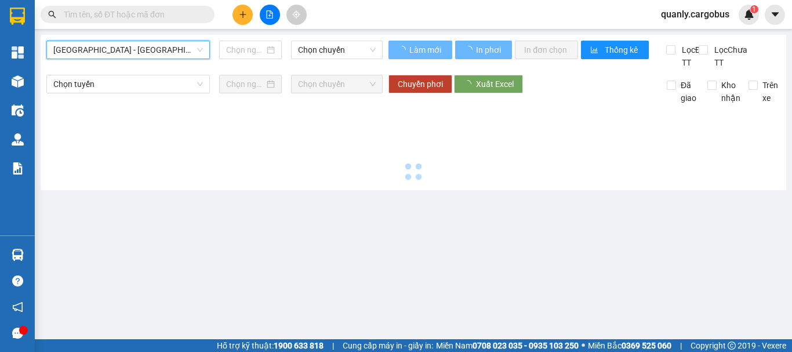
type input "[DATE]"
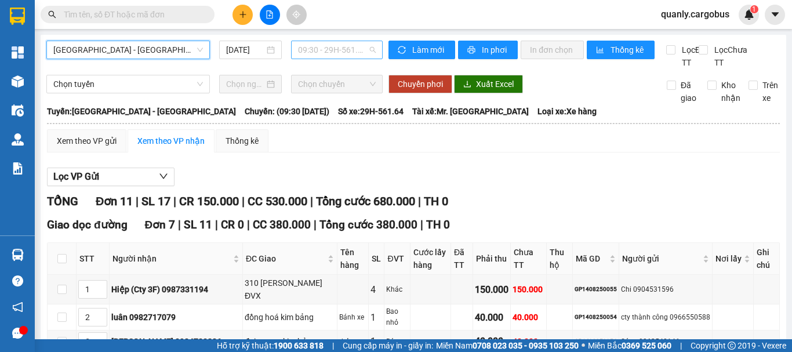
click at [326, 49] on span "09:30 - 29H-561.64" at bounding box center [337, 49] width 78 height 17
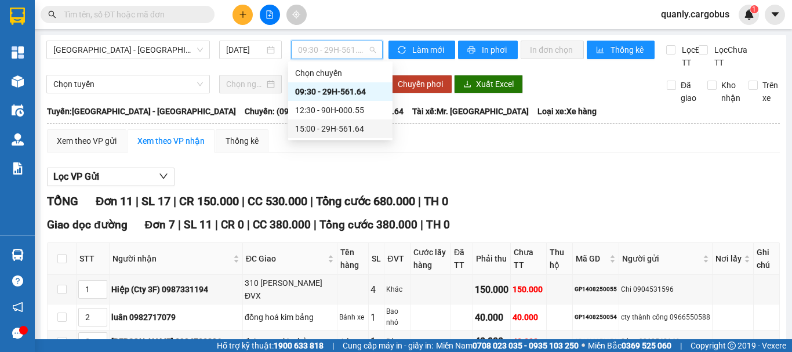
click at [327, 125] on div "15:00 - 29H-561.64" at bounding box center [340, 128] width 90 height 13
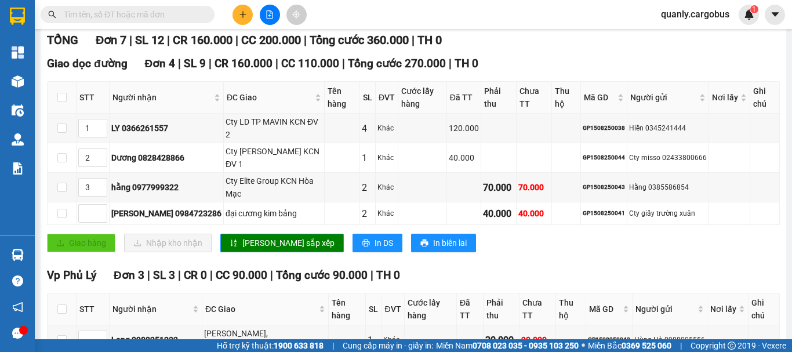
scroll to position [145, 0]
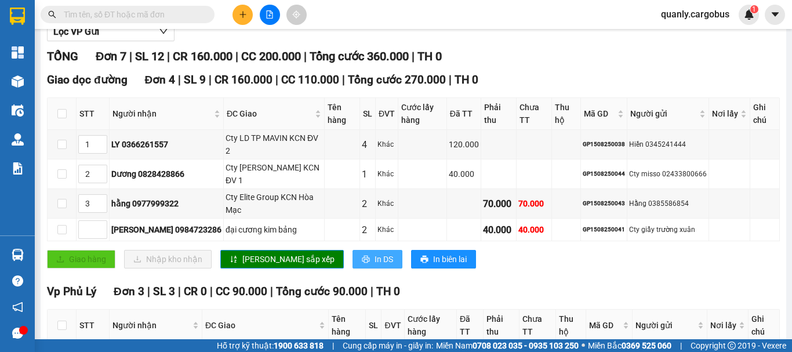
click at [375, 253] on span "In DS" at bounding box center [384, 259] width 19 height 13
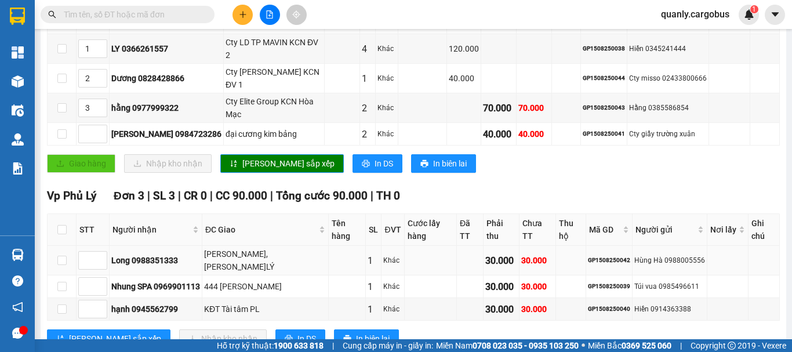
scroll to position [261, 0]
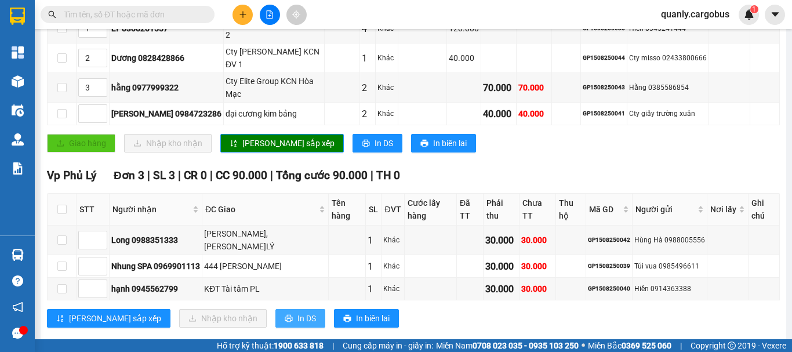
click at [298, 312] on span "In DS" at bounding box center [307, 318] width 19 height 13
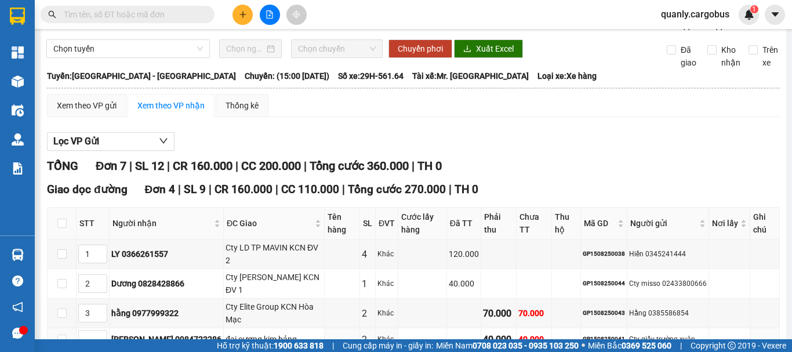
scroll to position [29, 0]
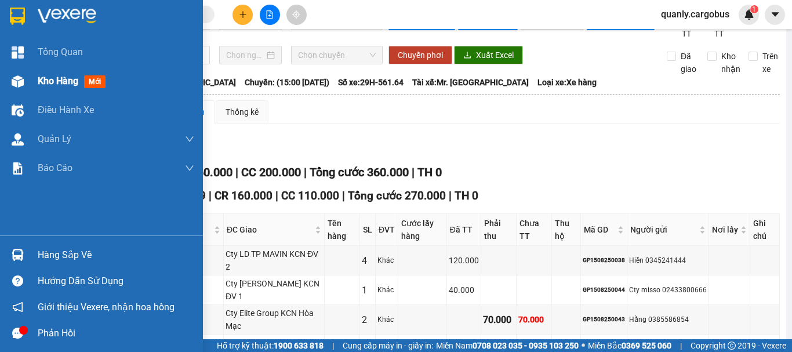
click at [17, 78] on img at bounding box center [18, 81] width 12 height 12
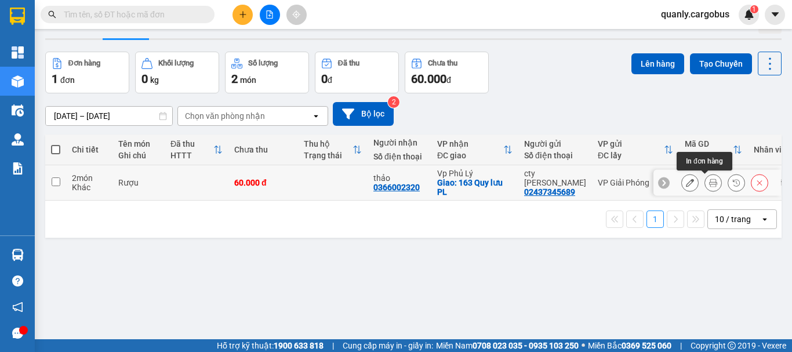
click at [709, 179] on icon at bounding box center [713, 183] width 8 height 8
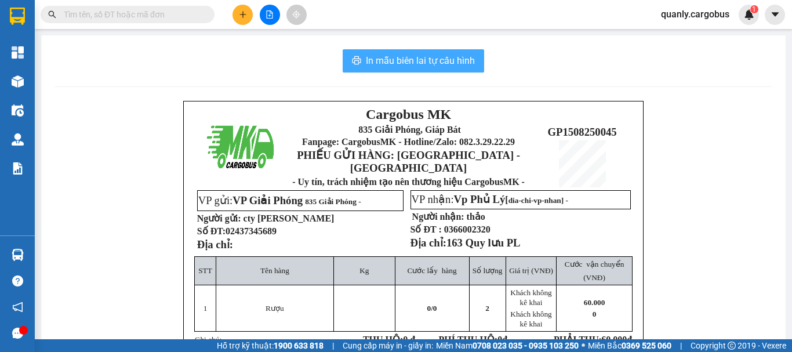
click at [429, 60] on span "In mẫu biên lai tự cấu hình" at bounding box center [420, 60] width 109 height 14
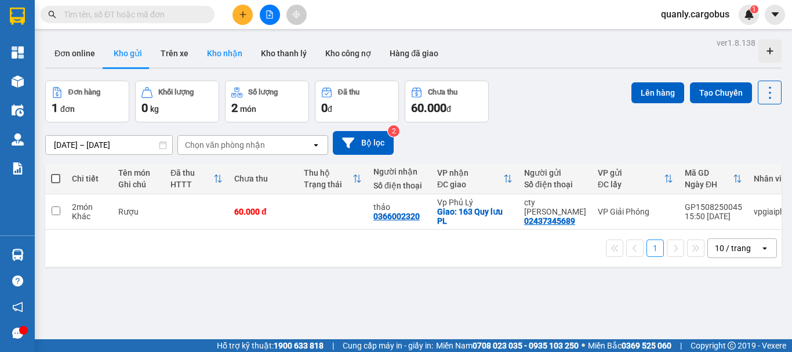
click at [228, 53] on button "Kho nhận" at bounding box center [225, 53] width 54 height 28
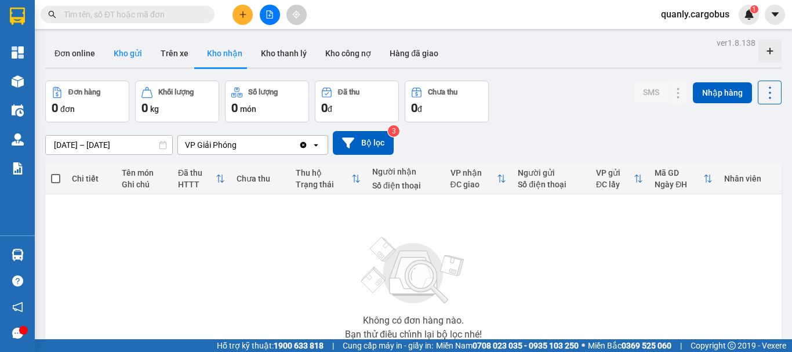
click at [123, 59] on button "Kho gửi" at bounding box center [127, 53] width 47 height 28
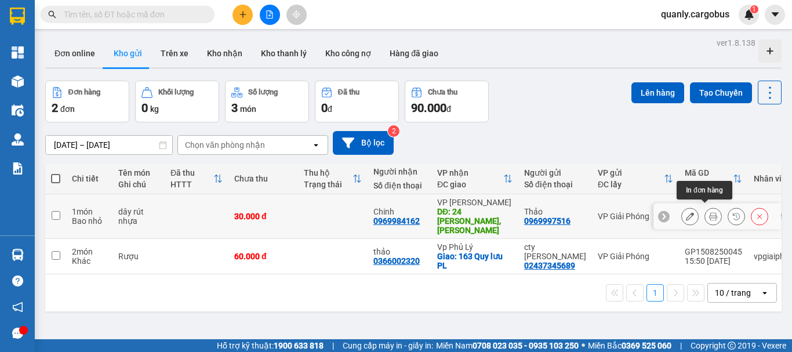
click at [709, 212] on icon at bounding box center [713, 216] width 8 height 8
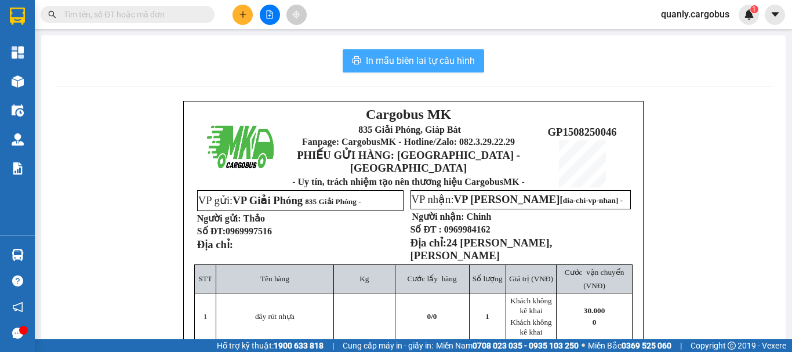
click at [380, 60] on span "In mẫu biên lai tự cấu hình" at bounding box center [420, 60] width 109 height 14
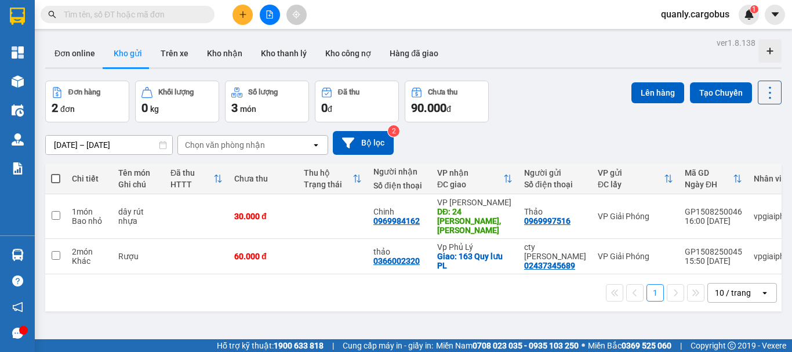
scroll to position [380, 0]
click at [213, 53] on button "Kho nhận" at bounding box center [225, 53] width 54 height 28
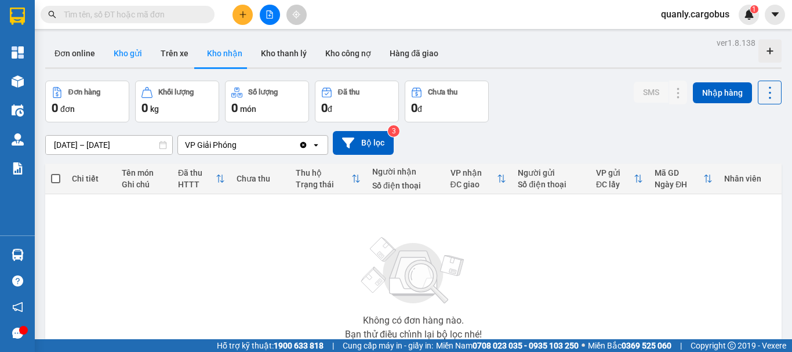
click at [125, 57] on button "Kho gửi" at bounding box center [127, 53] width 47 height 28
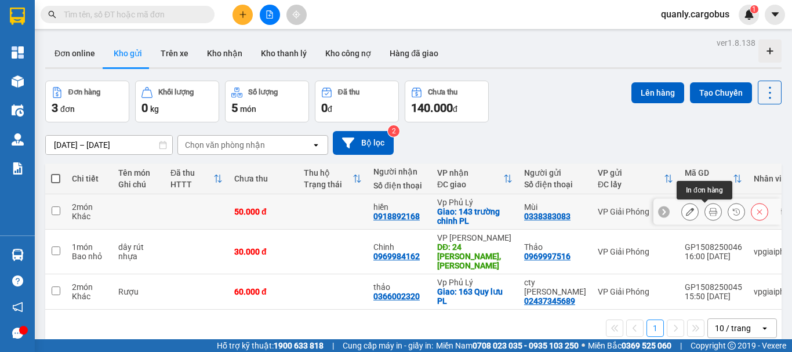
click at [709, 214] on icon at bounding box center [713, 212] width 8 height 8
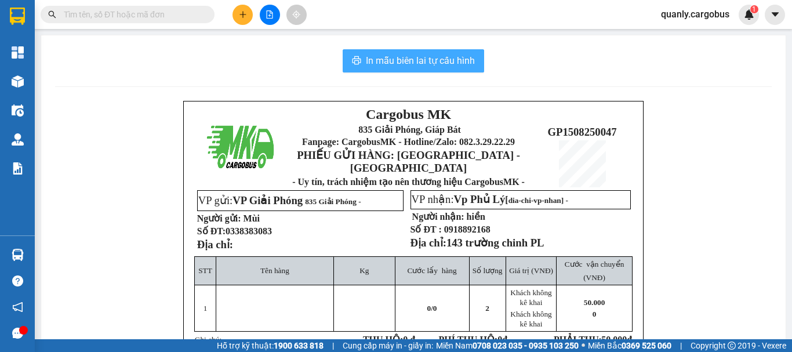
click at [401, 53] on span "In mẫu biên lai tự cấu hình" at bounding box center [420, 60] width 109 height 14
